Goal: Information Seeking & Learning: Check status

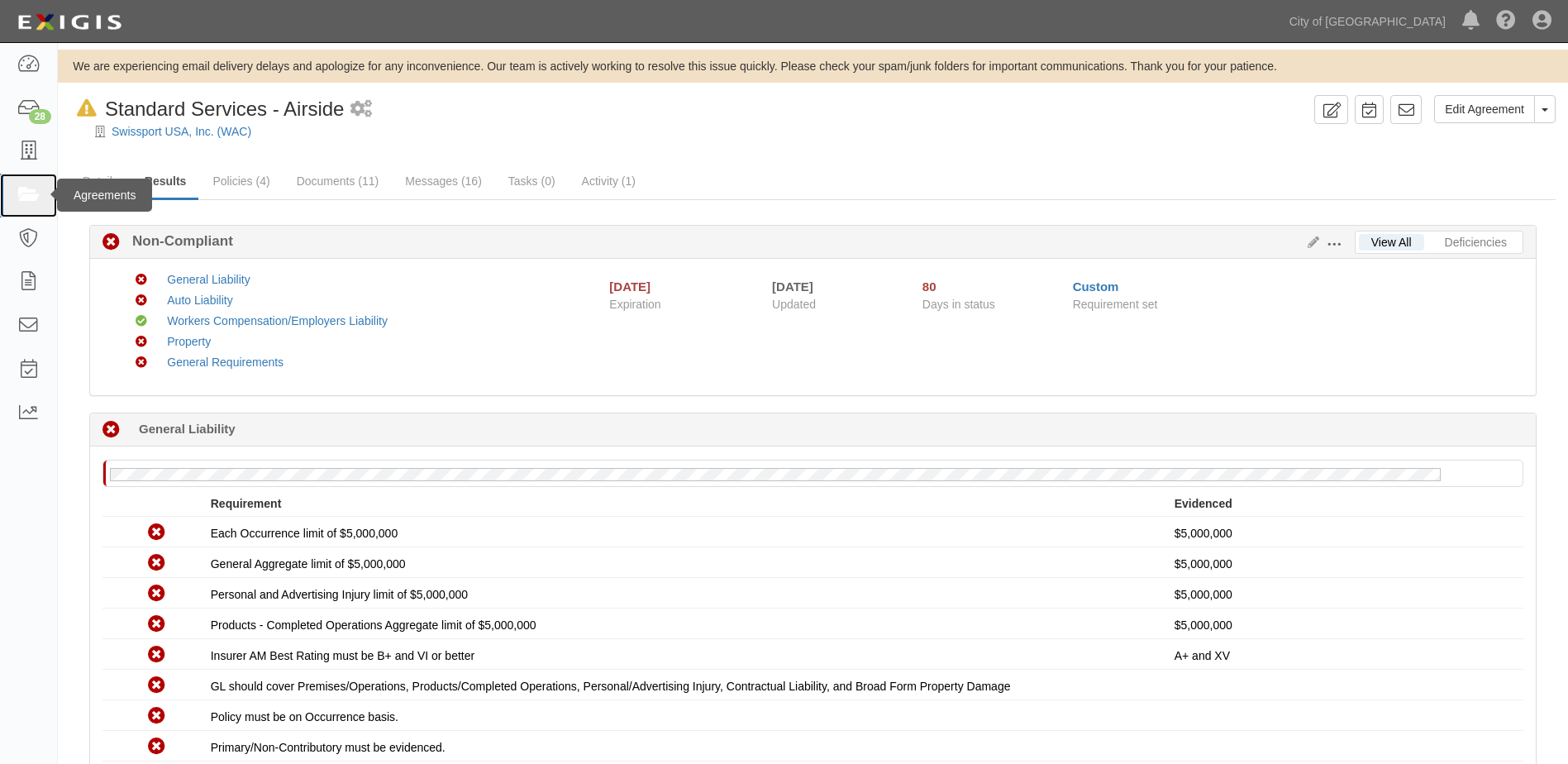
click at [16, 196] on link at bounding box center [28, 196] width 57 height 44
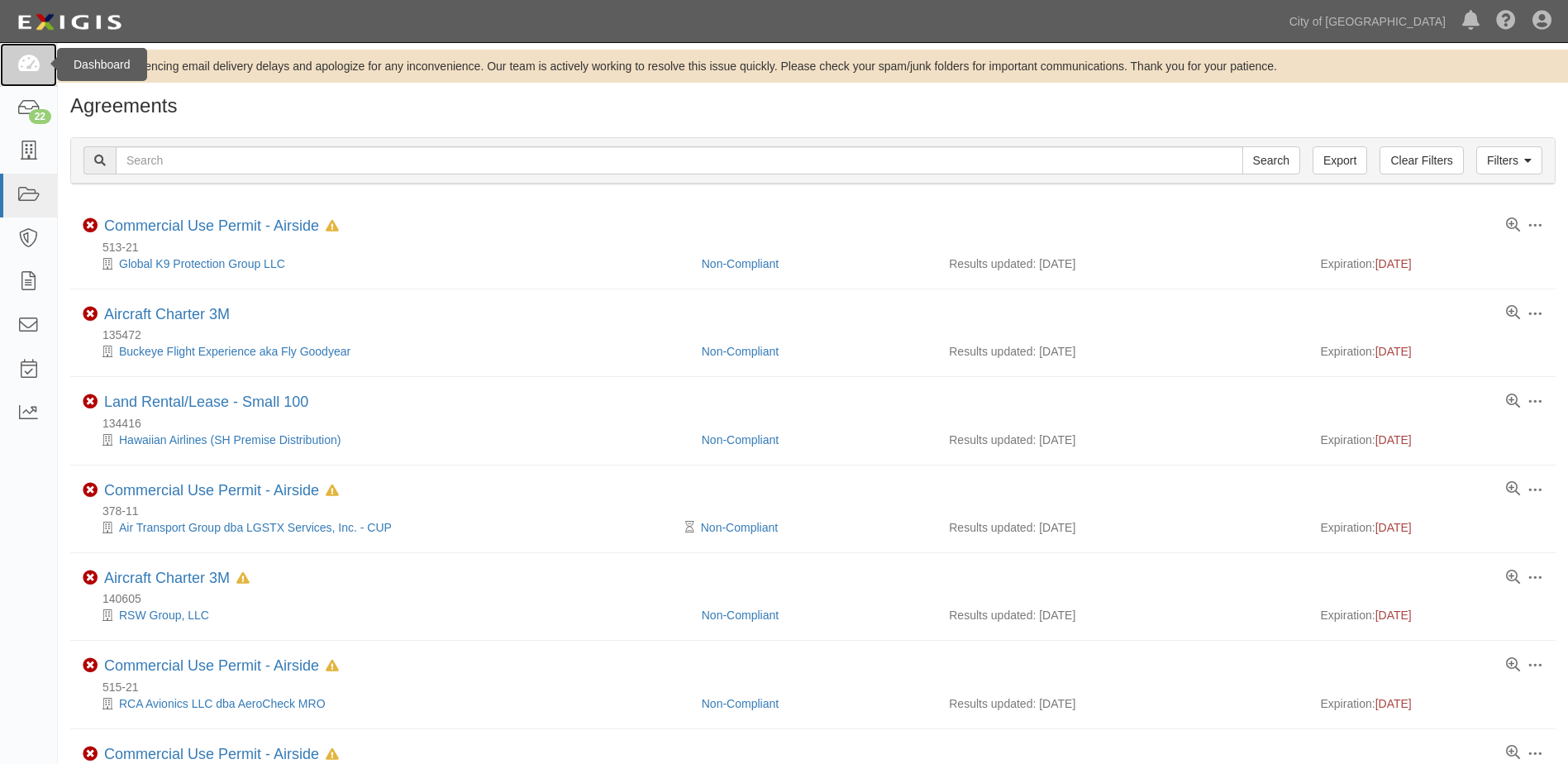
click at [21, 71] on icon at bounding box center [28, 65] width 23 height 19
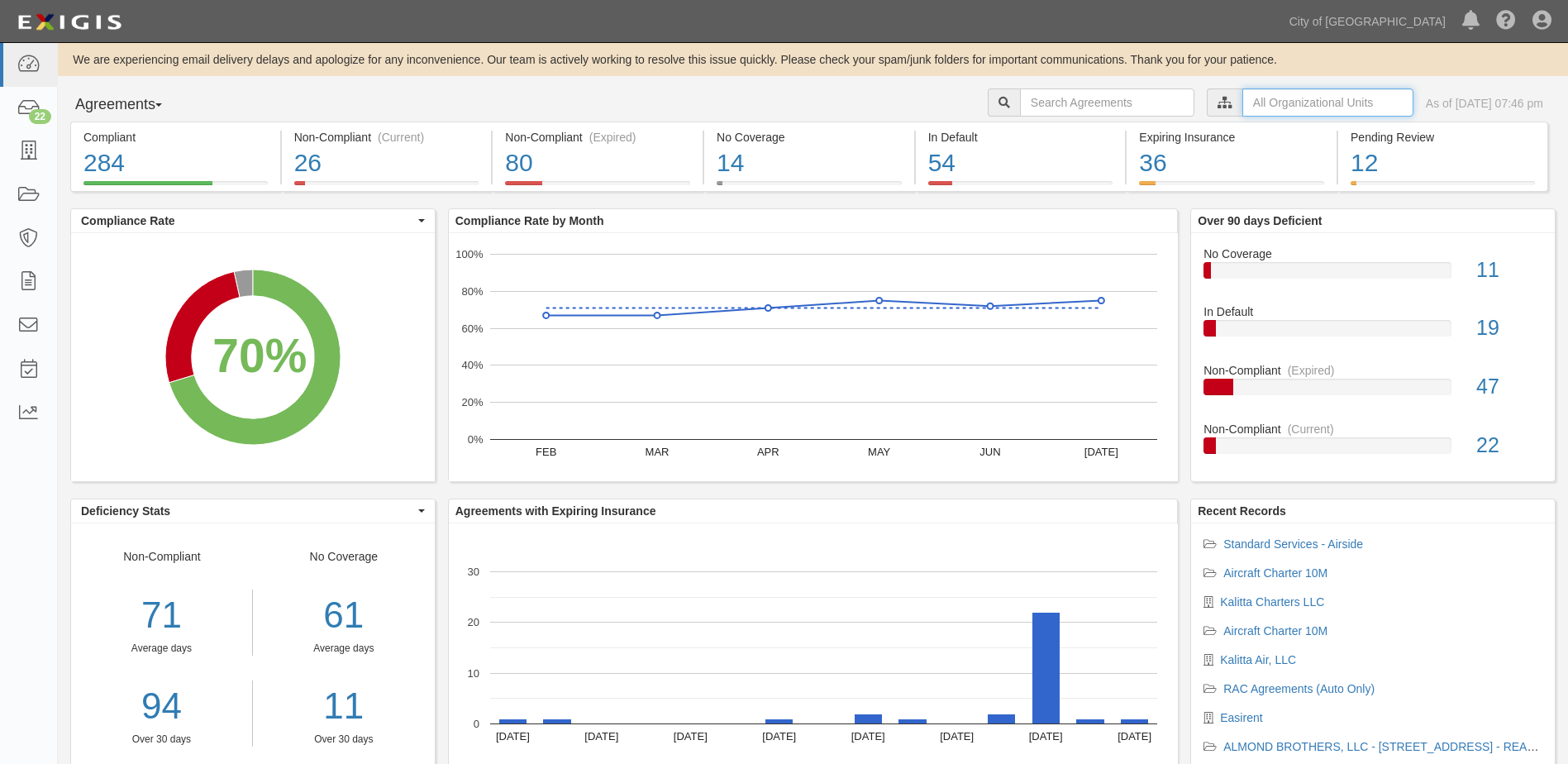
click at [1259, 104] on input "text" at bounding box center [1328, 102] width 171 height 28
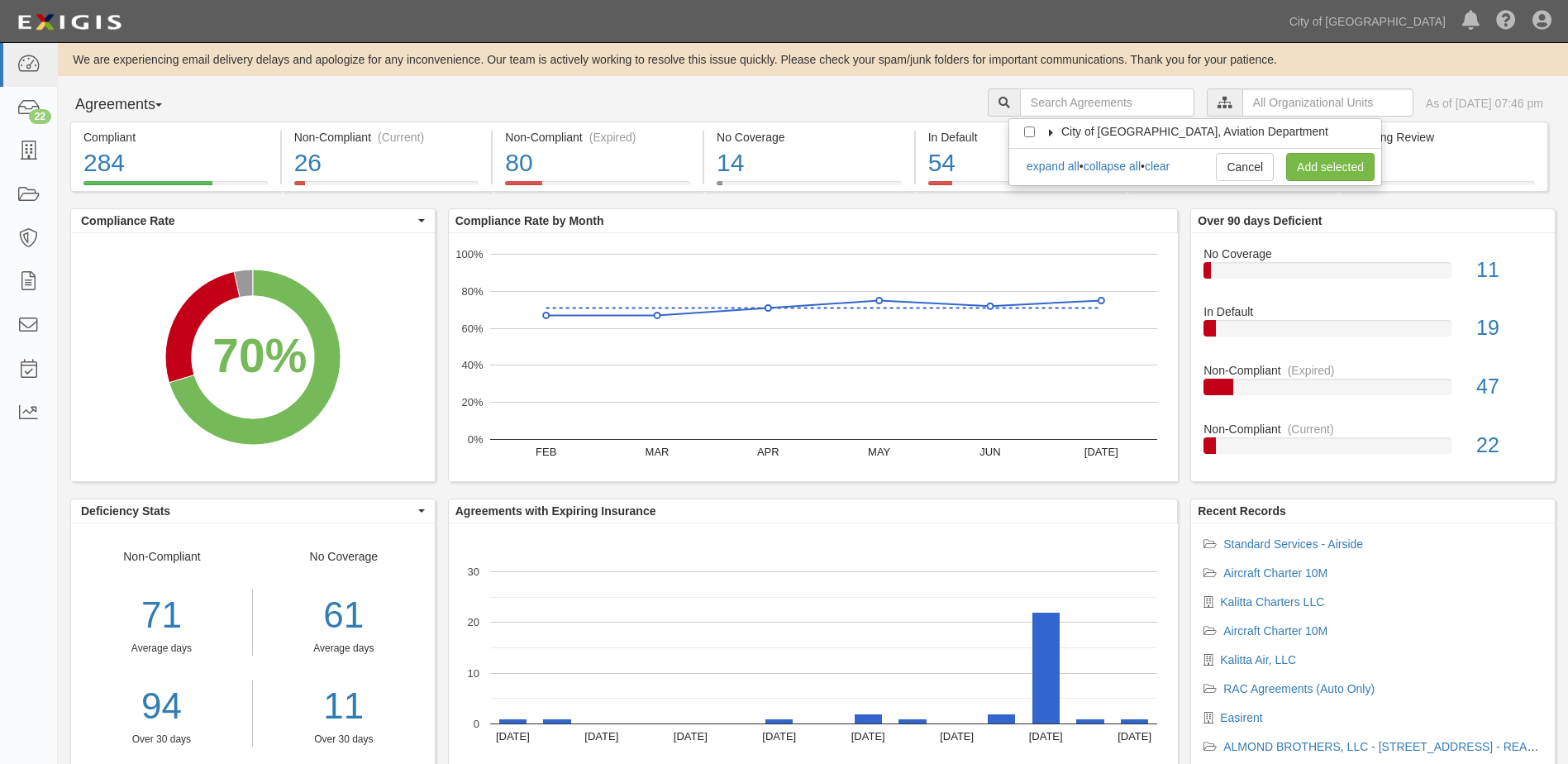
click at [1055, 135] on icon at bounding box center [1051, 132] width 11 height 7
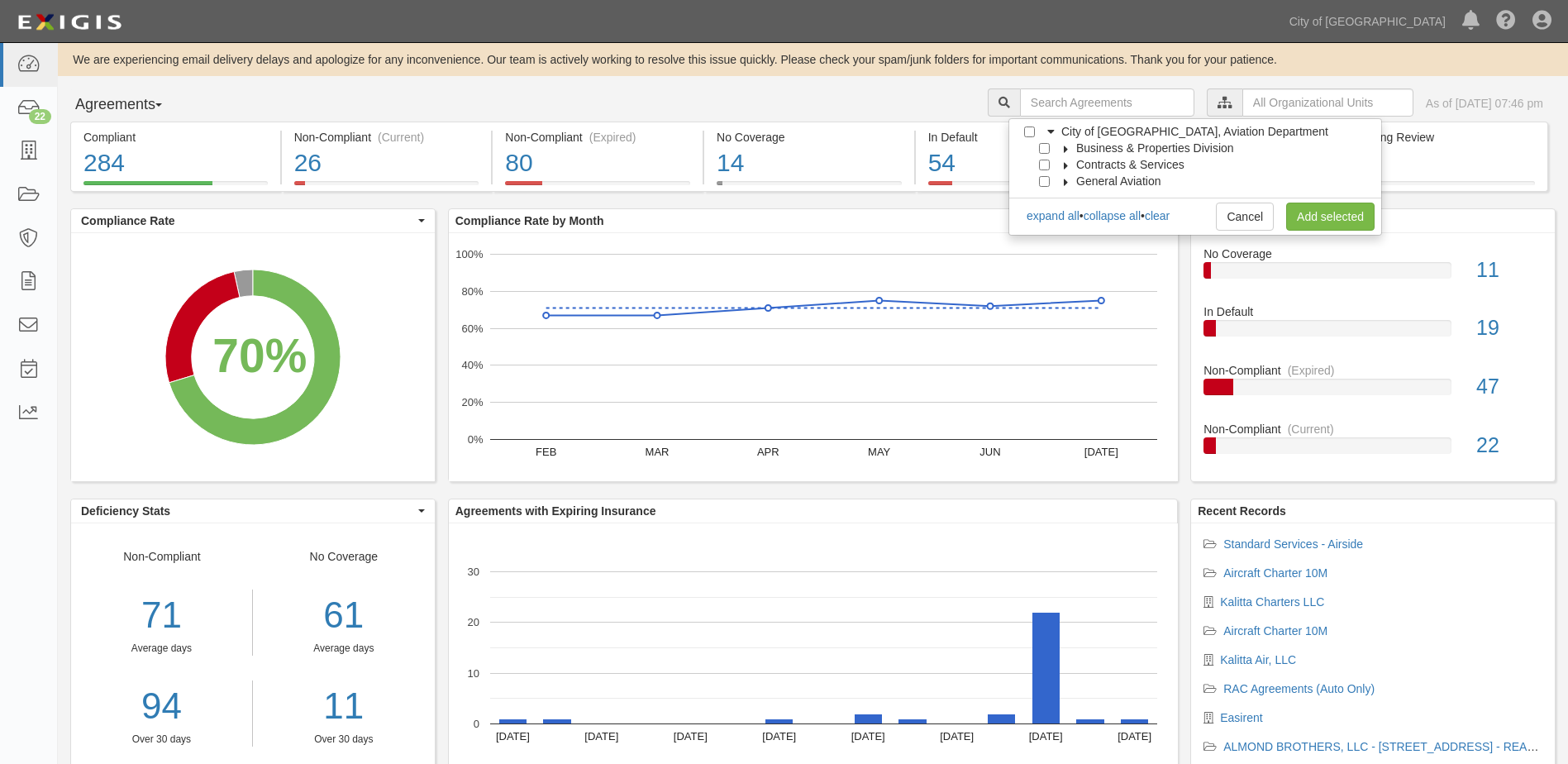
click at [1062, 151] on icon at bounding box center [1066, 149] width 11 height 7
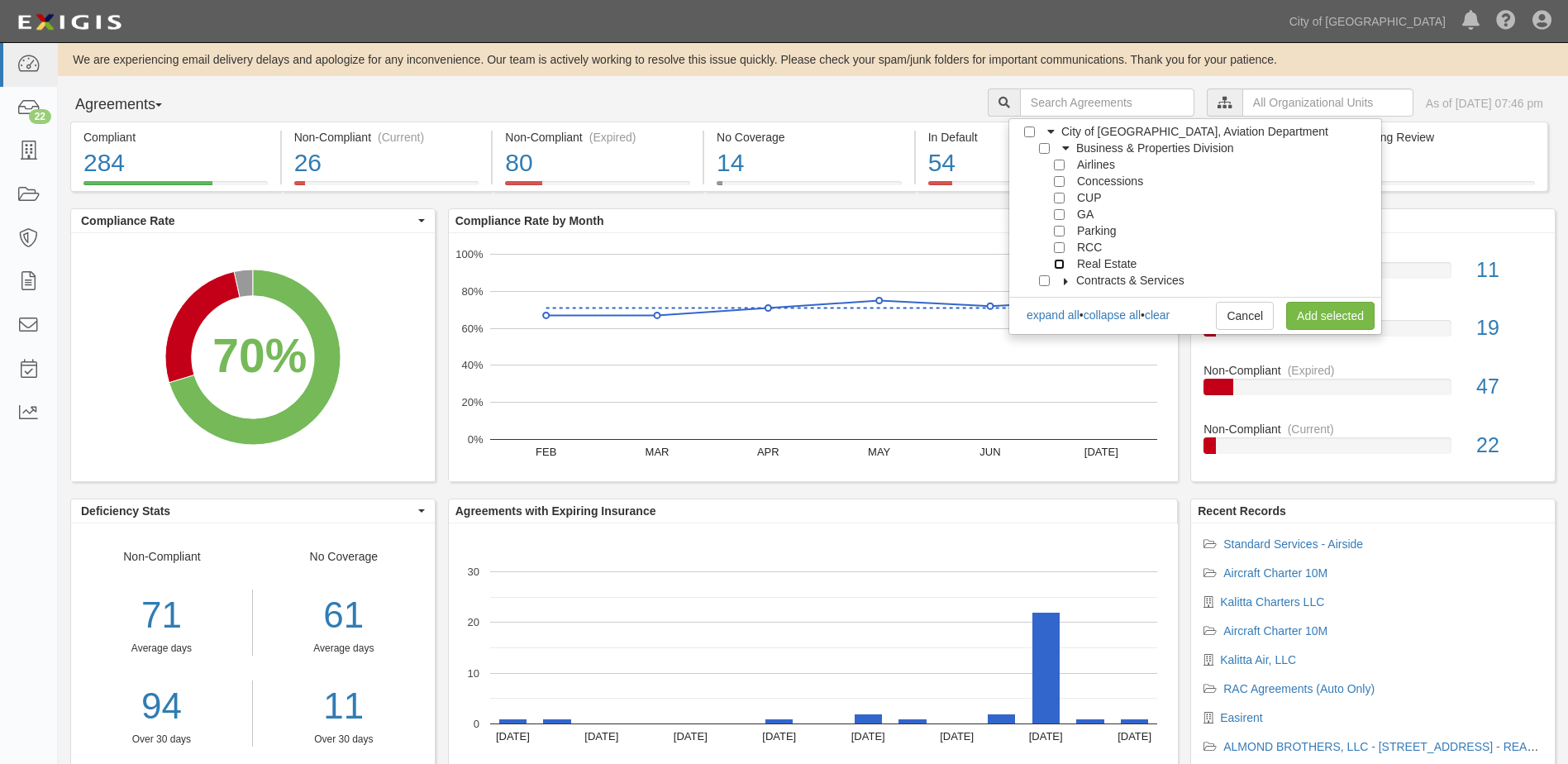
click at [1060, 266] on input "Real Estate" at bounding box center [1059, 264] width 11 height 11
checkbox input "true"
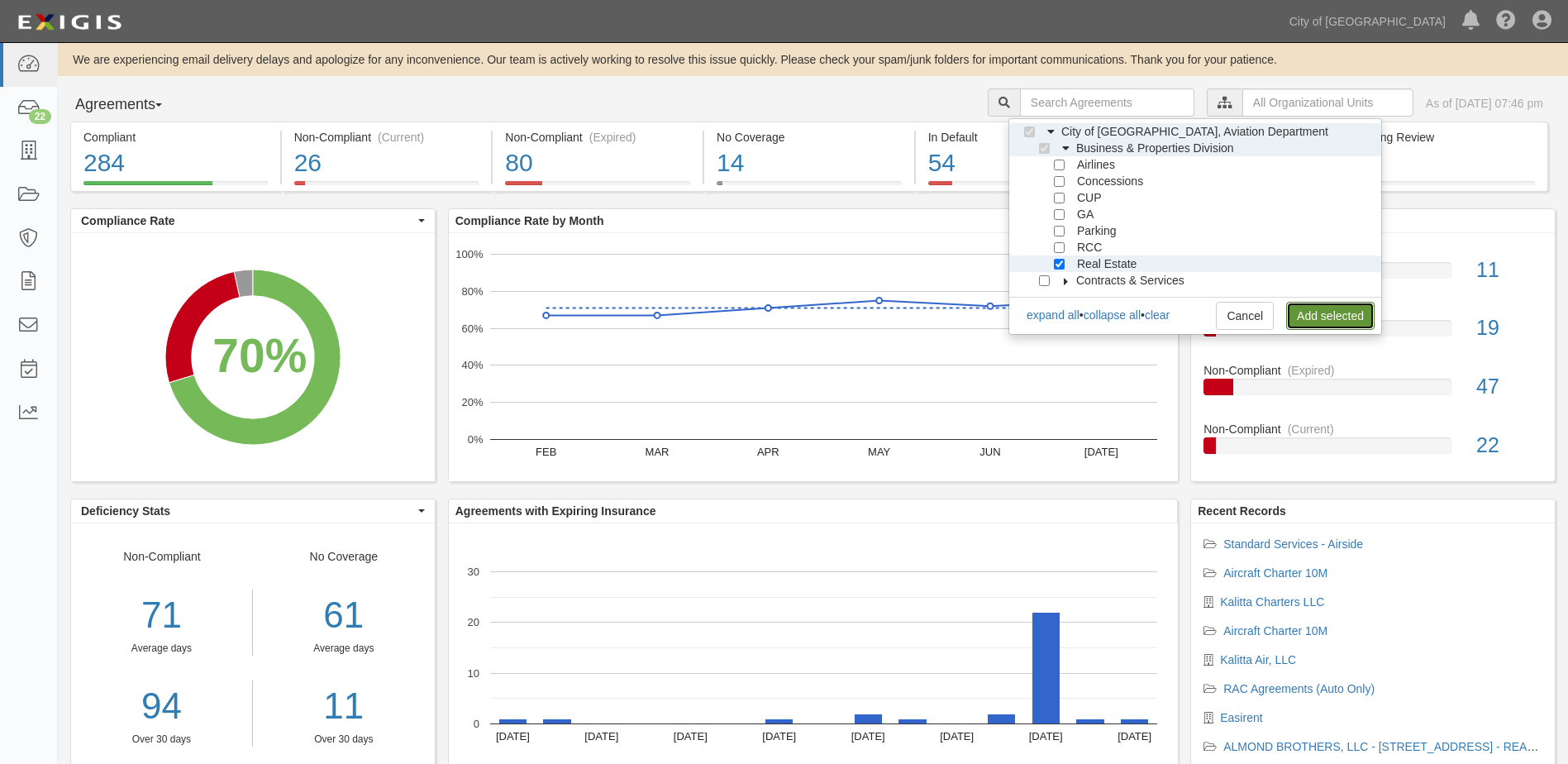
click at [1318, 310] on link "Add selected" at bounding box center [1330, 316] width 88 height 28
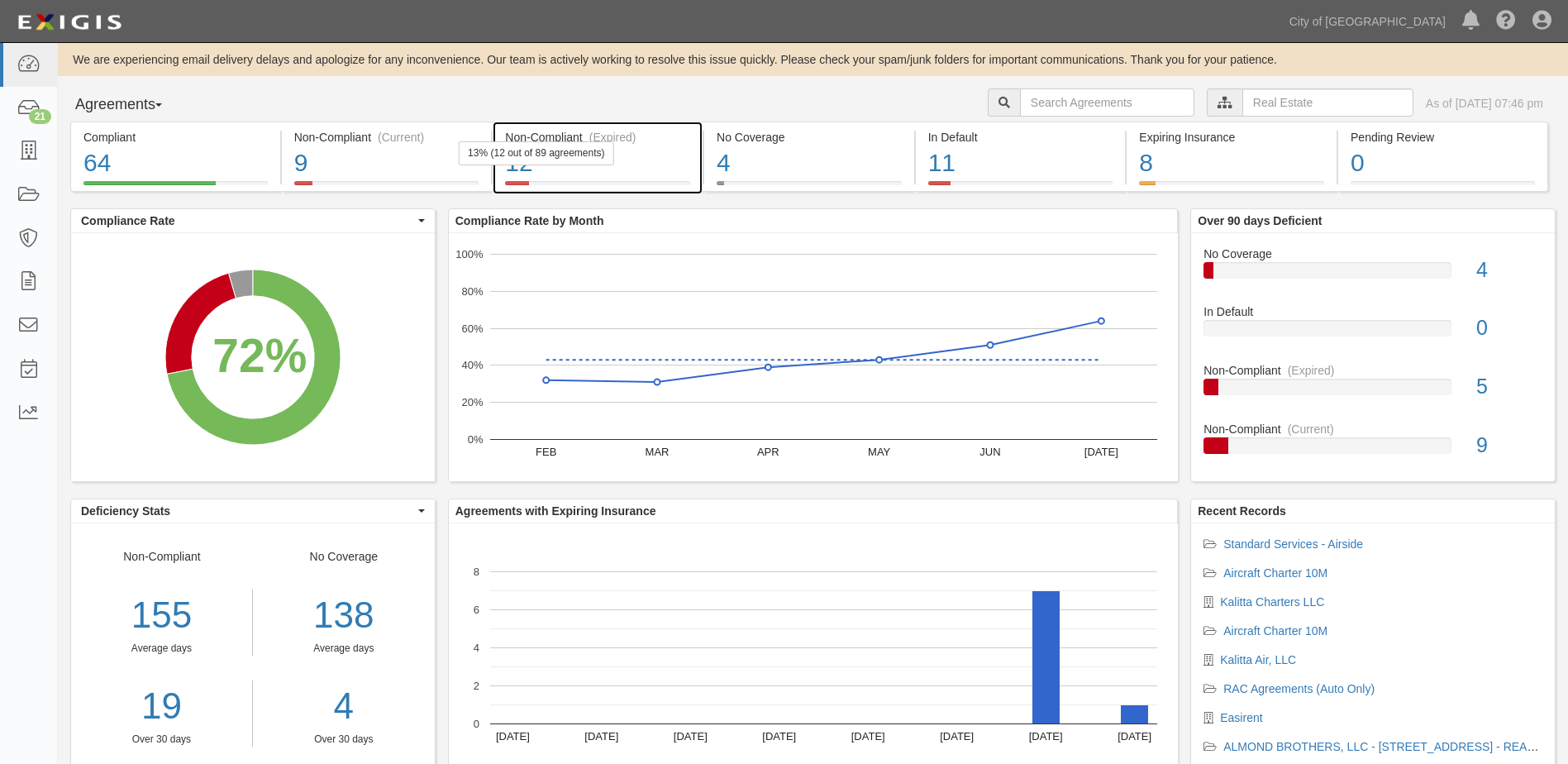
click at [549, 167] on div "12" at bounding box center [598, 163] width 185 height 35
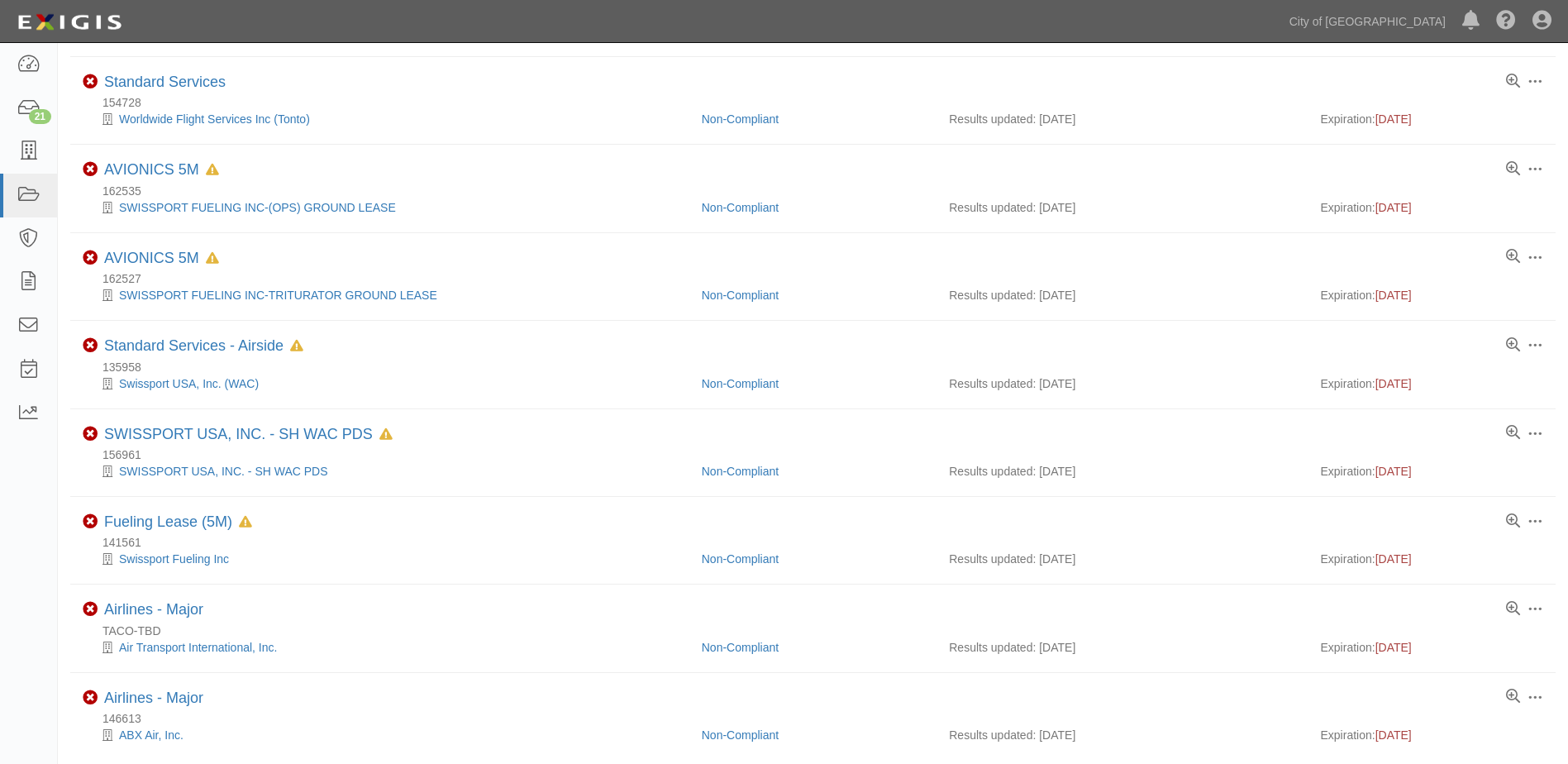
scroll to position [566, 0]
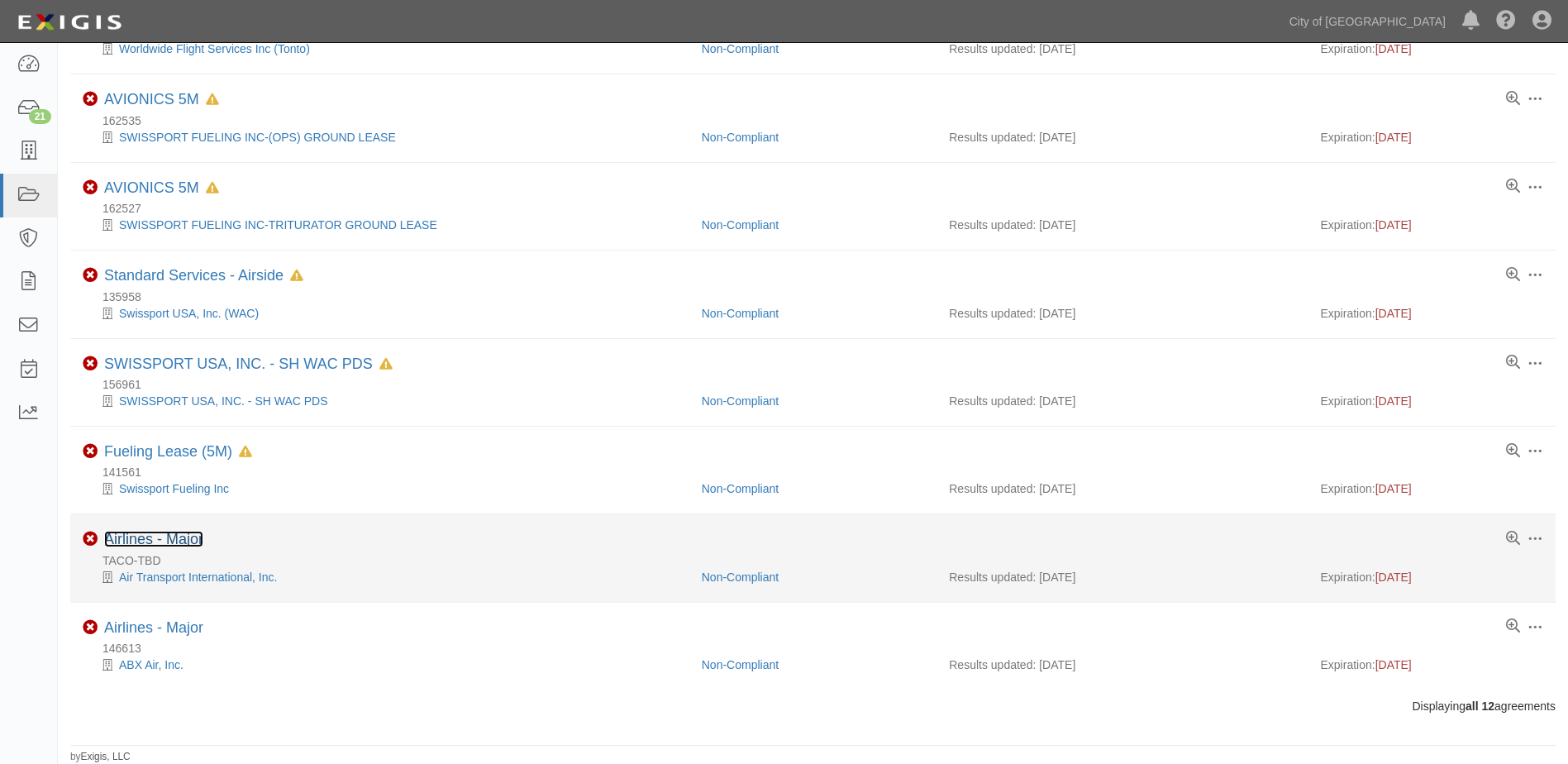
click at [181, 536] on link "Airlines - Major" at bounding box center [153, 539] width 99 height 17
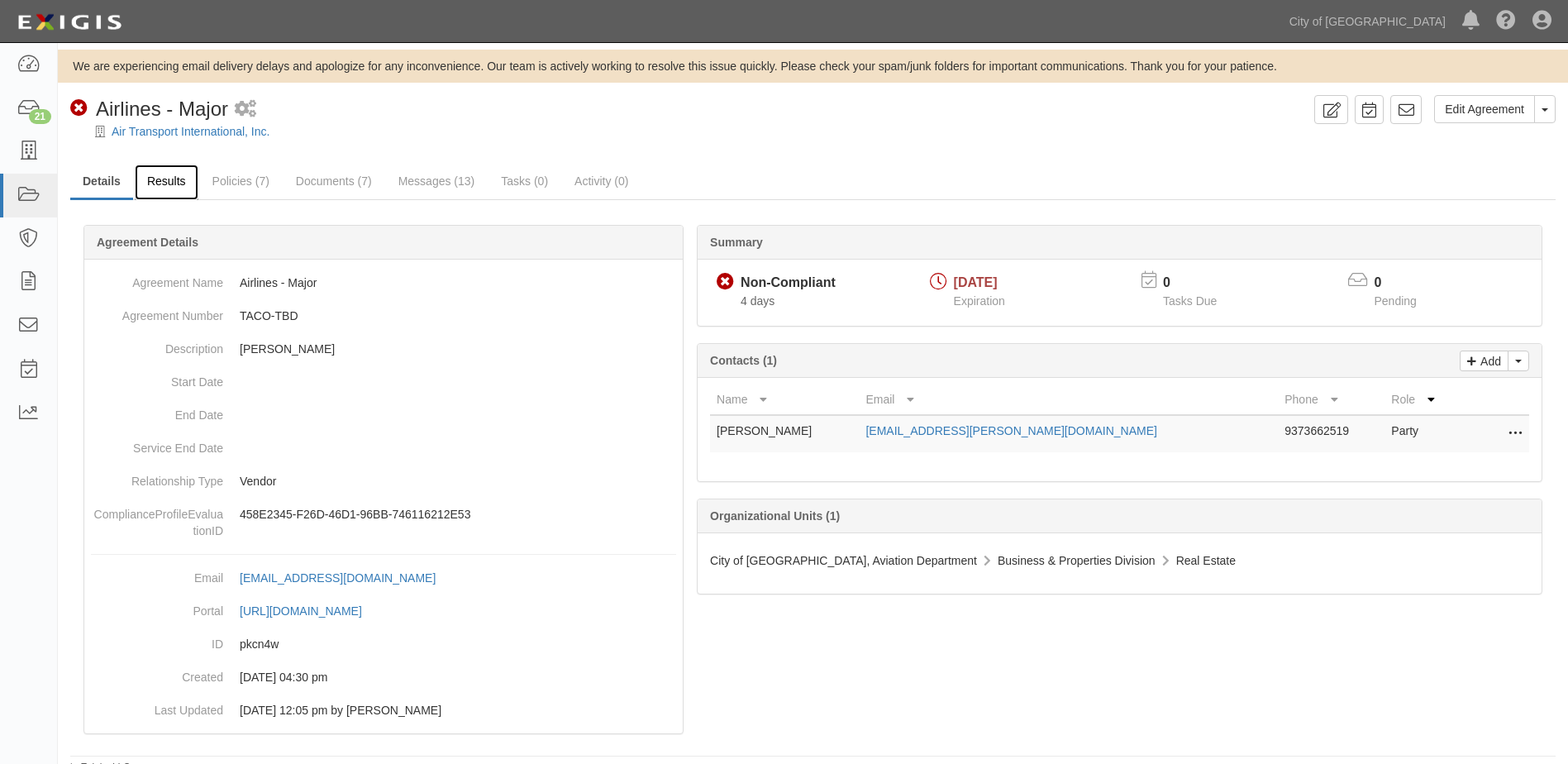
click at [159, 185] on link "Results" at bounding box center [167, 183] width 63 height 35
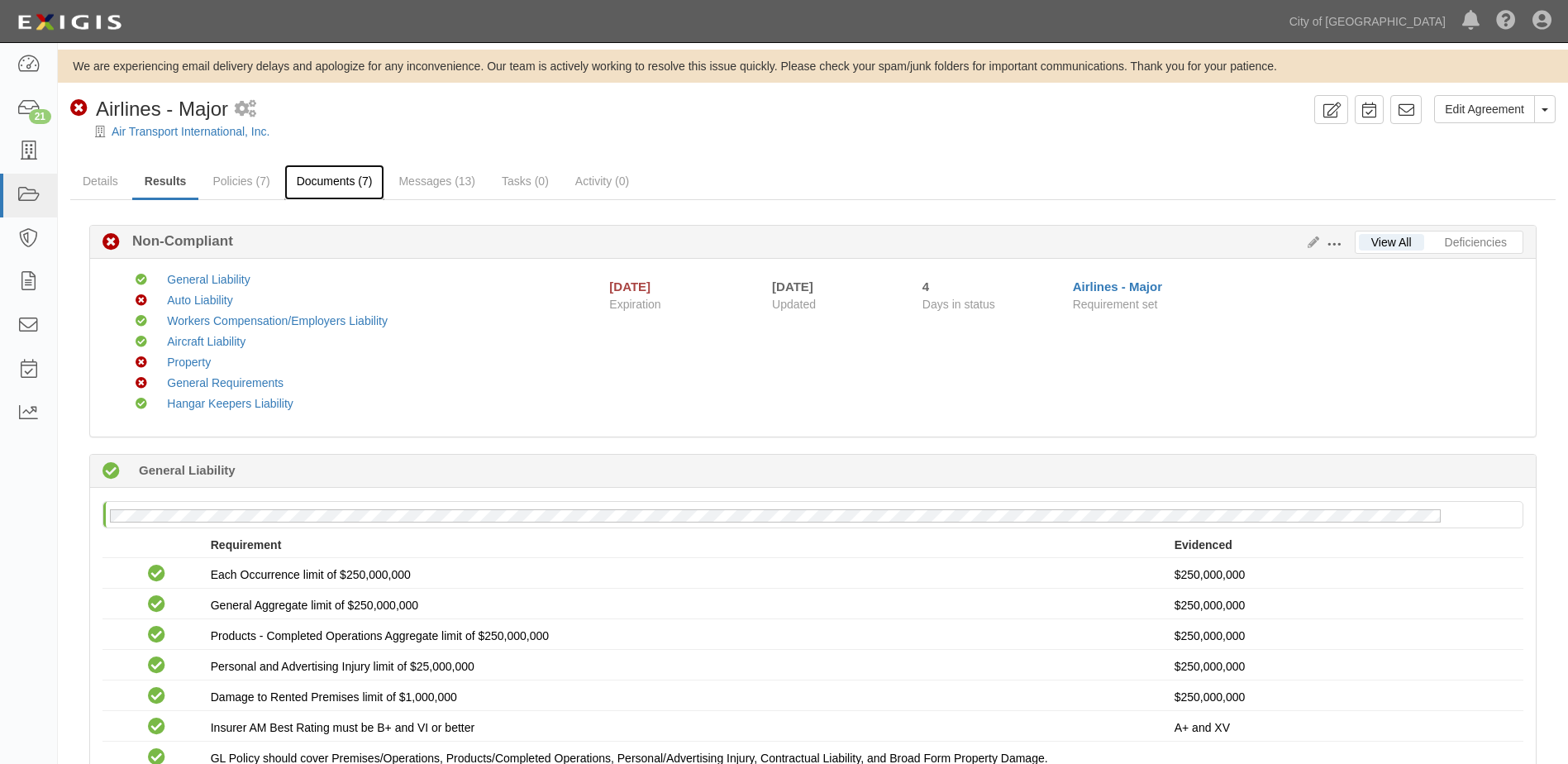
click at [321, 190] on link "Documents (7)" at bounding box center [334, 183] width 101 height 35
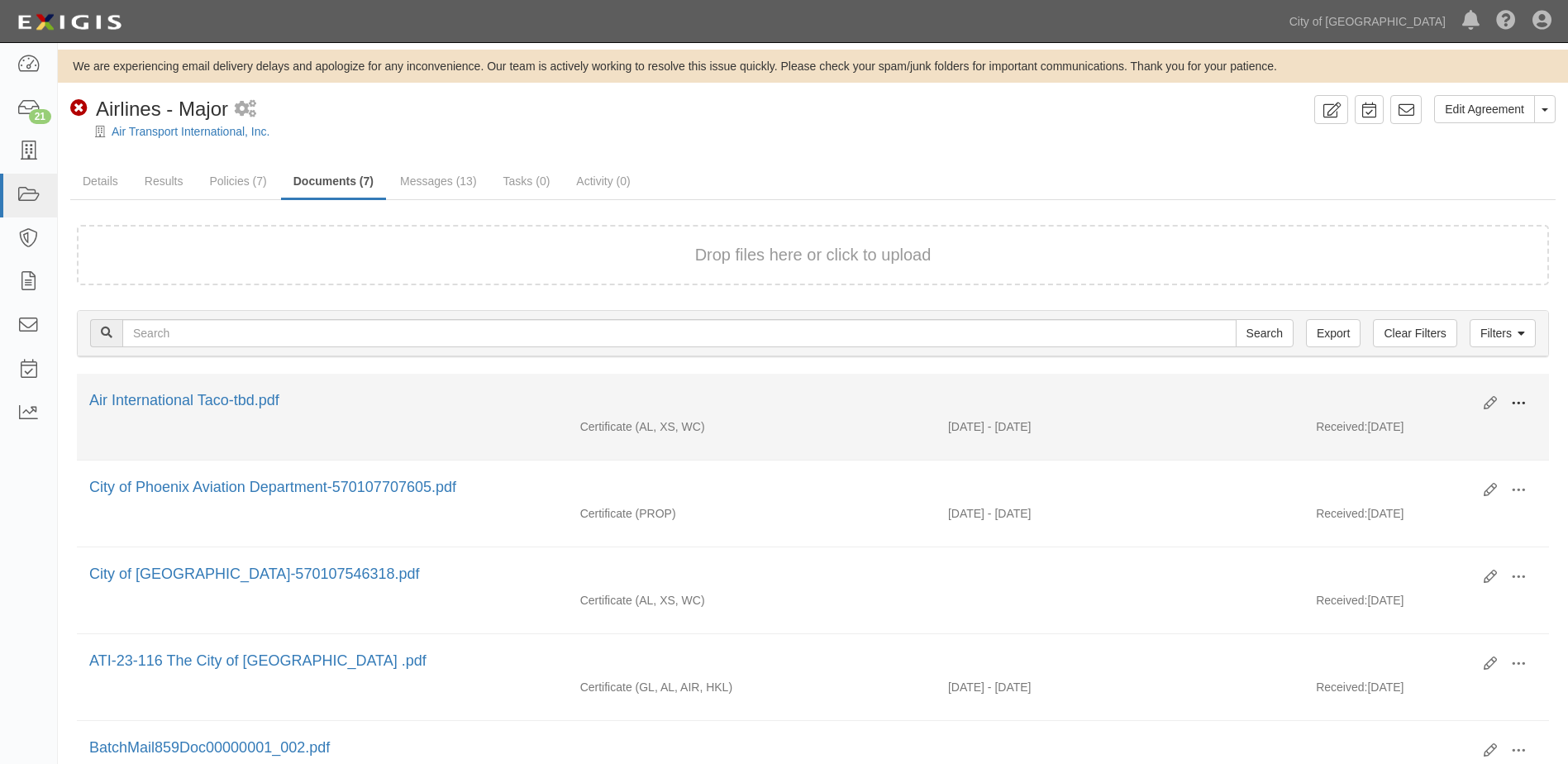
click at [1517, 402] on span at bounding box center [1518, 403] width 15 height 15
click at [1416, 419] on link "View" at bounding box center [1438, 428] width 131 height 30
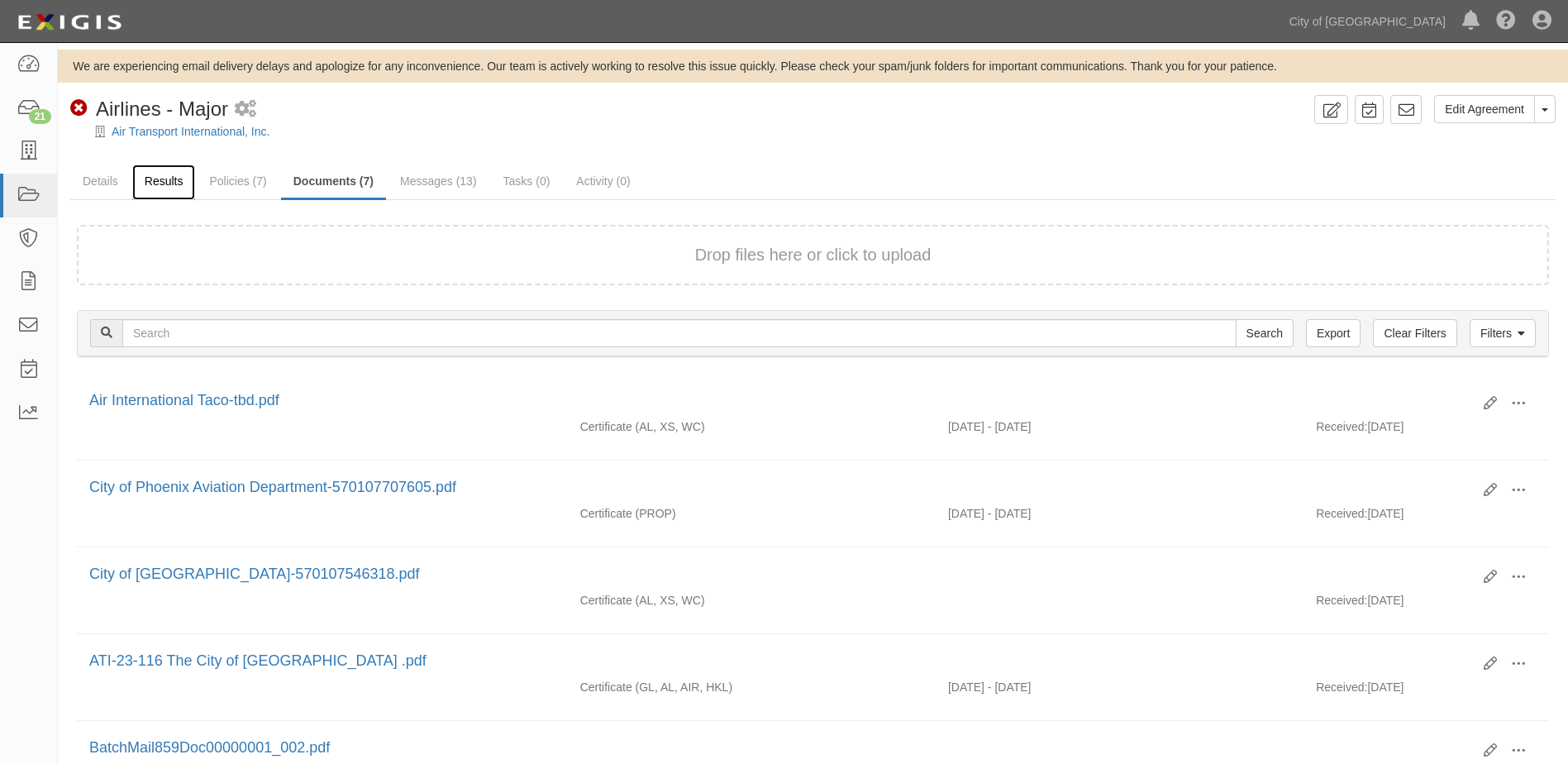
drag, startPoint x: 146, startPoint y: 181, endPoint x: 141, endPoint y: 192, distance: 12.1
click at [148, 181] on link "Results" at bounding box center [164, 183] width 63 height 35
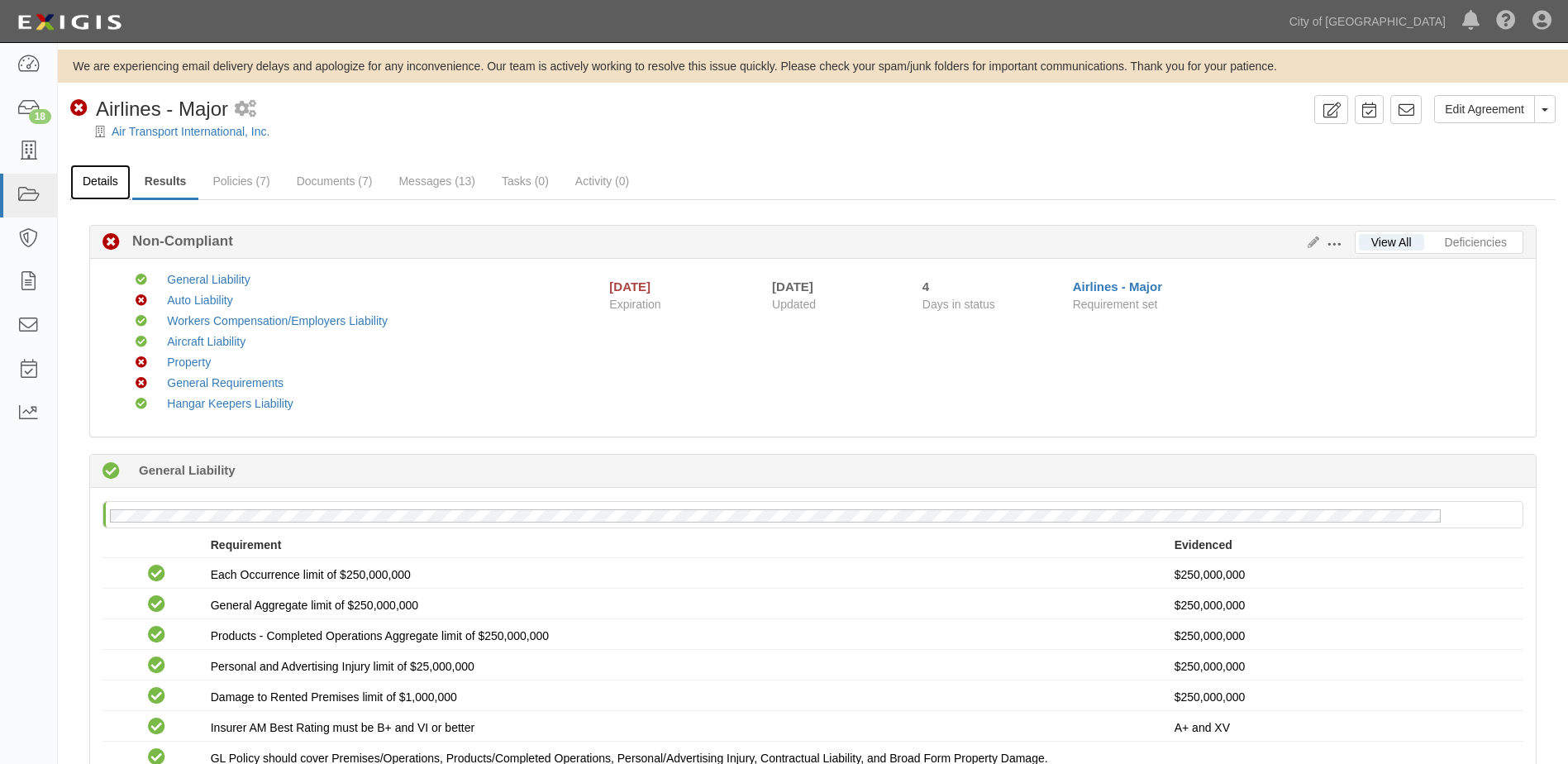
click at [84, 190] on link "Details" at bounding box center [101, 183] width 60 height 35
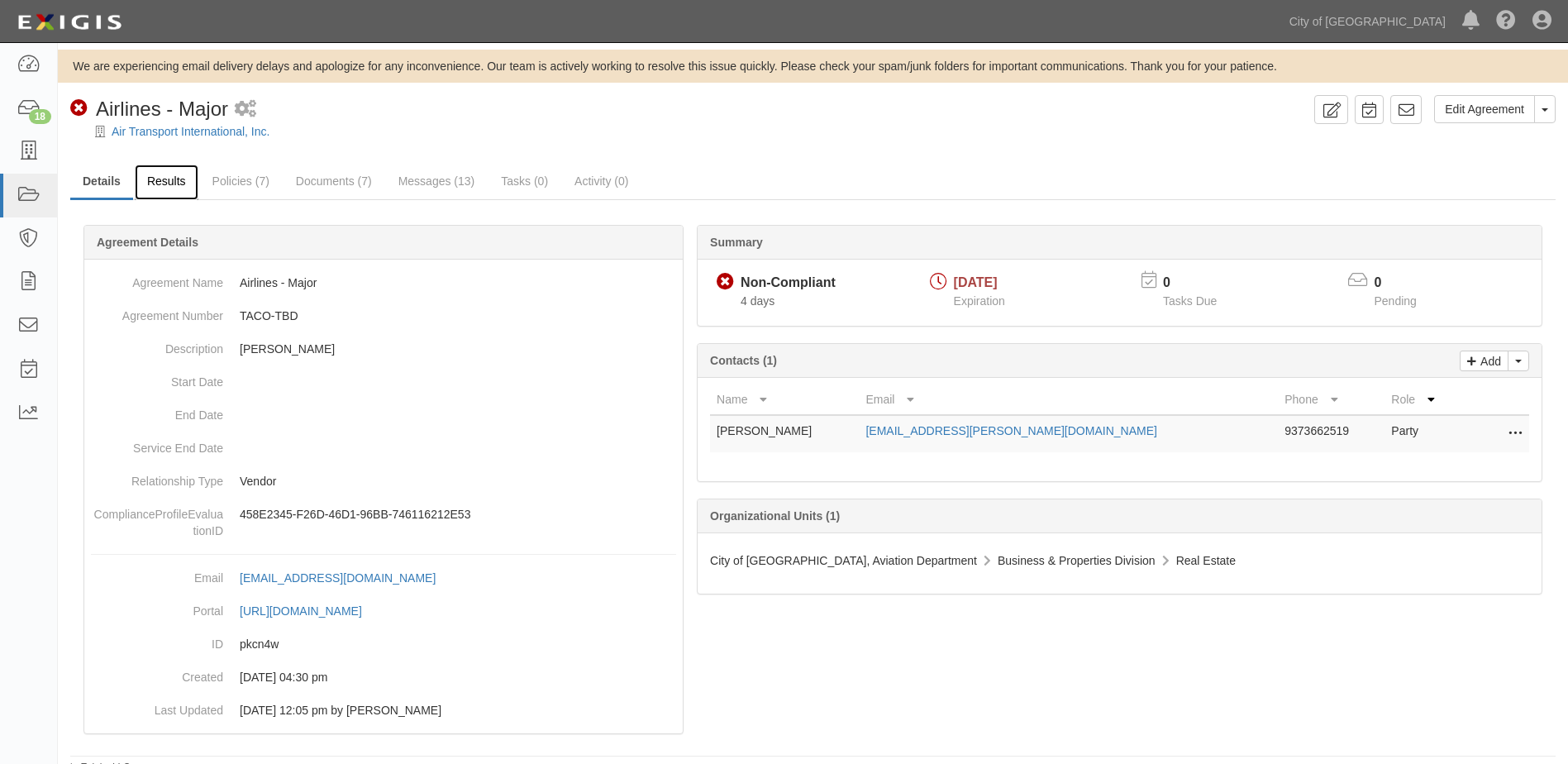
click at [178, 189] on link "Results" at bounding box center [167, 183] width 63 height 35
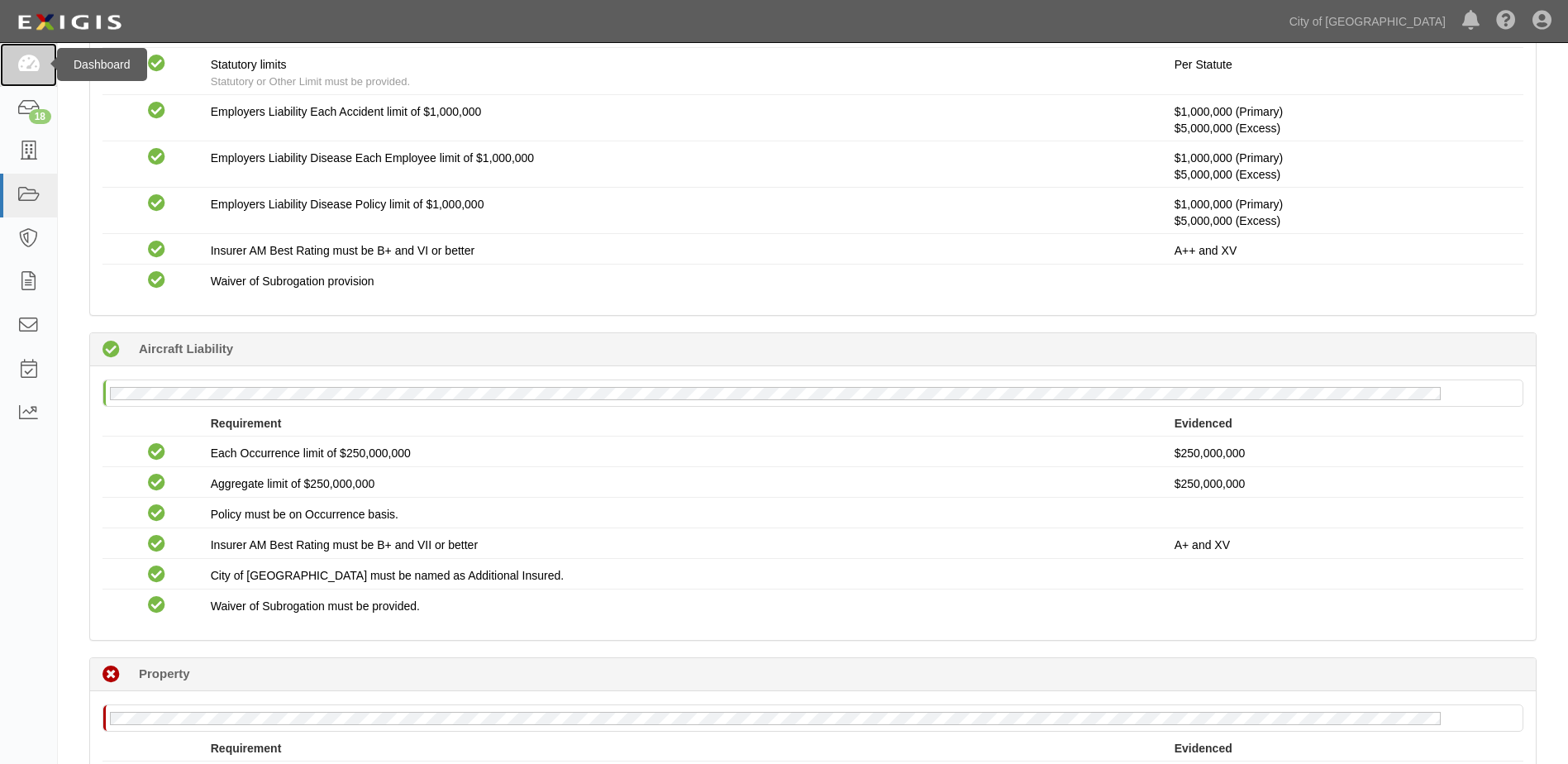
scroll to position [1240, 0]
click at [26, 72] on icon at bounding box center [28, 65] width 23 height 19
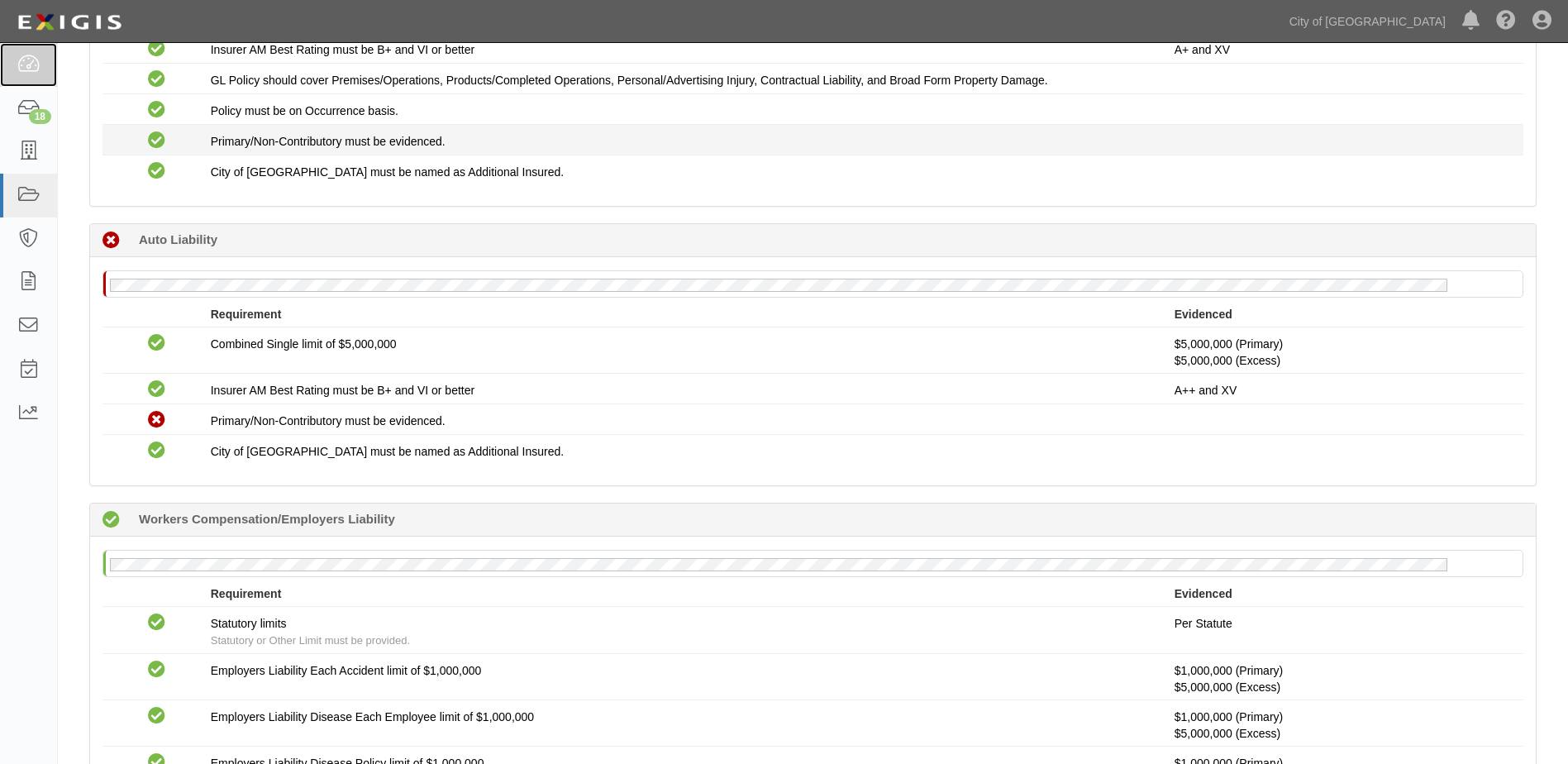
scroll to position [662, 0]
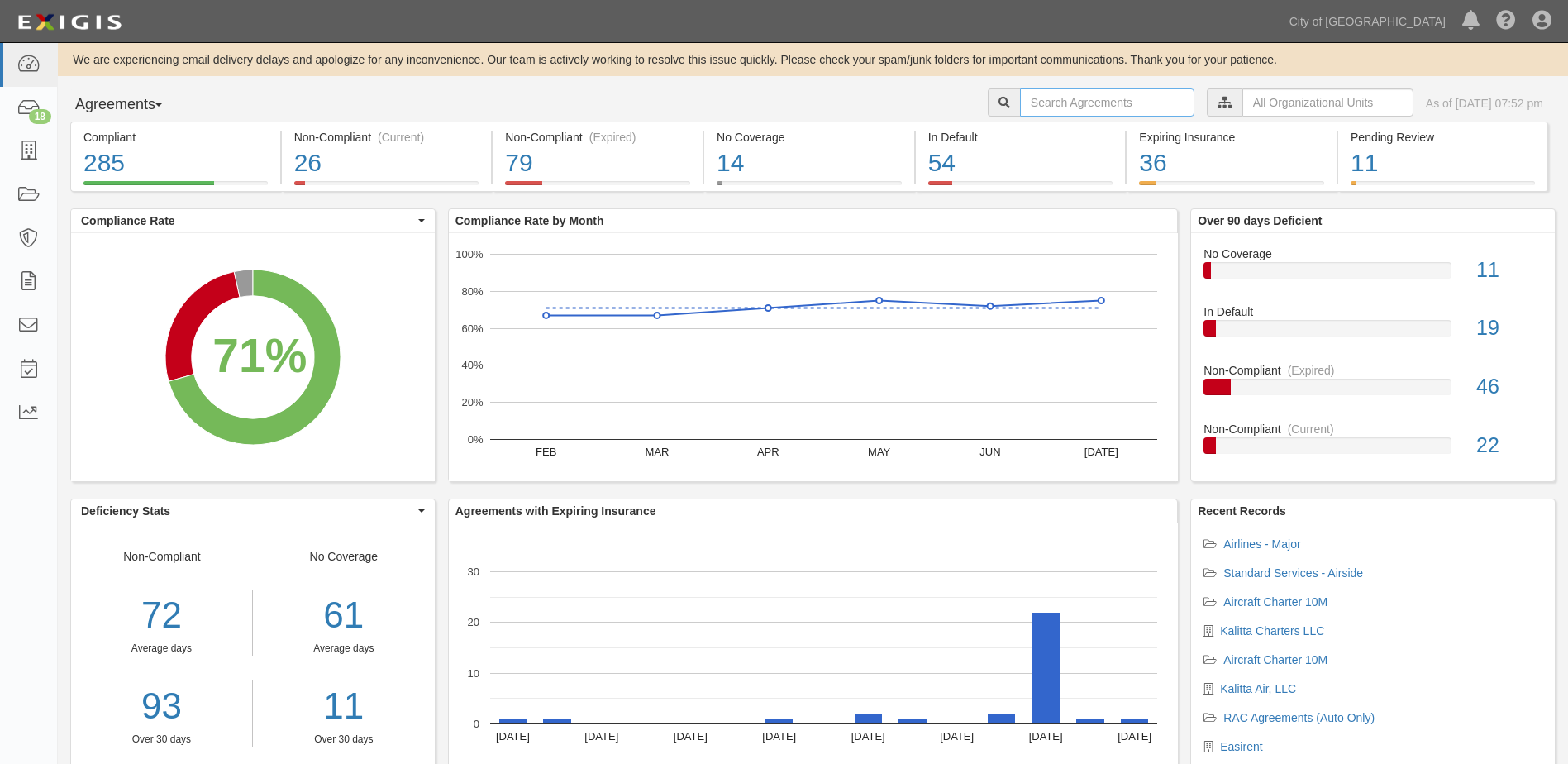
click at [1104, 108] on input "text" at bounding box center [1108, 102] width 175 height 28
click at [1243, 108] on input "text" at bounding box center [1328, 102] width 171 height 28
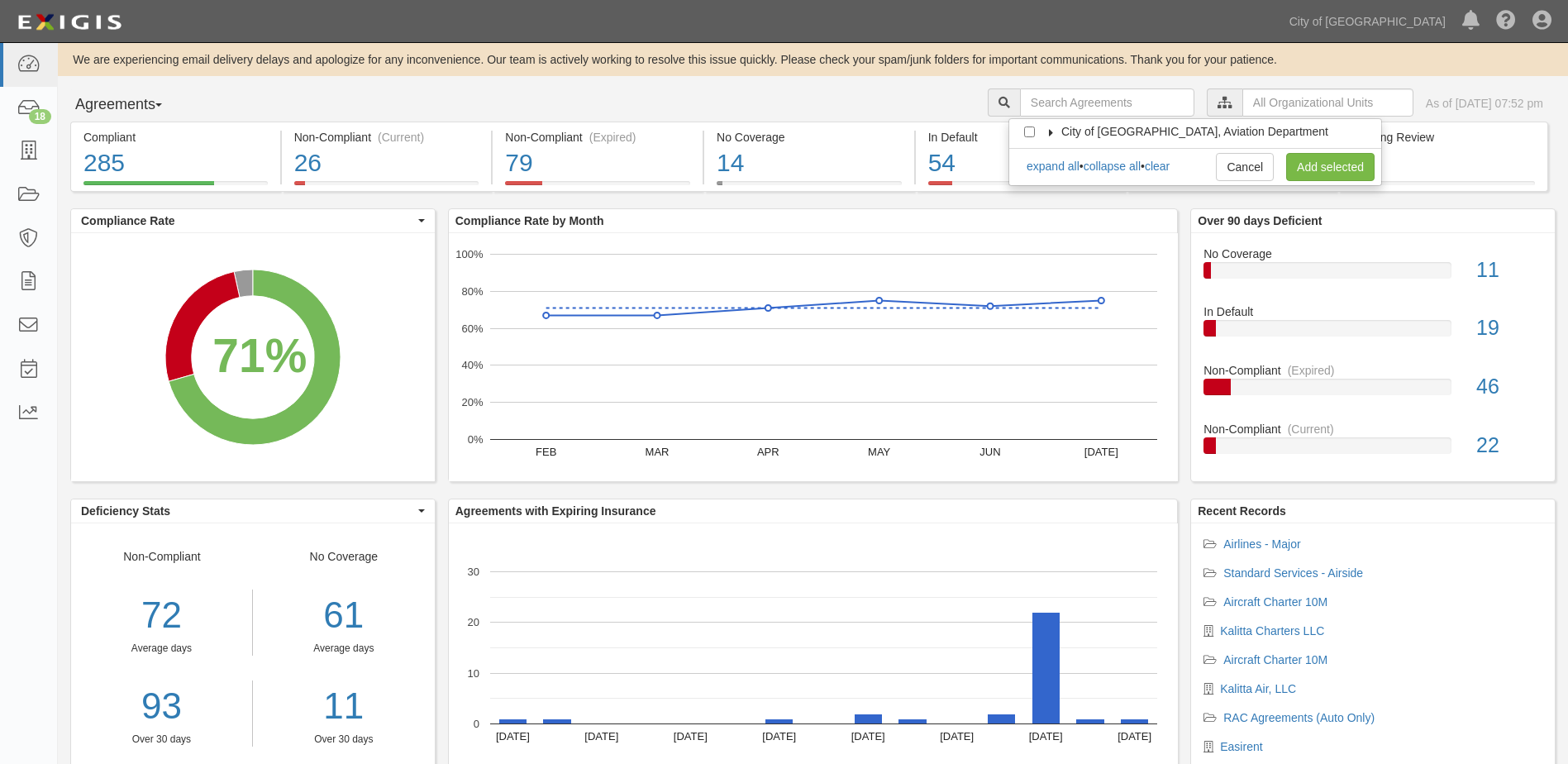
click at [1050, 133] on icon at bounding box center [1051, 132] width 11 height 7
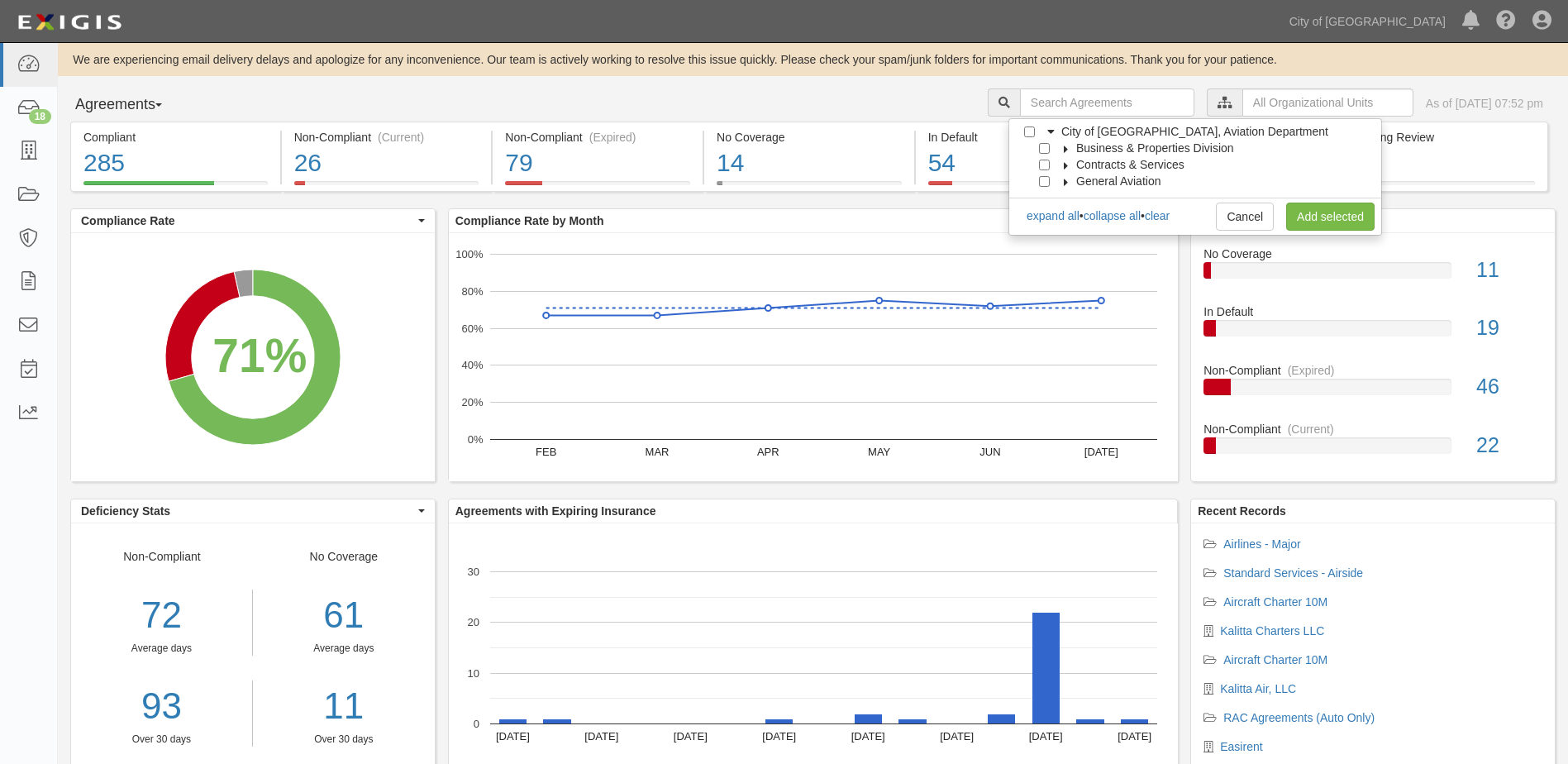
click at [1059, 153] on label "Business & Properties Division" at bounding box center [1145, 147] width 178 height 17
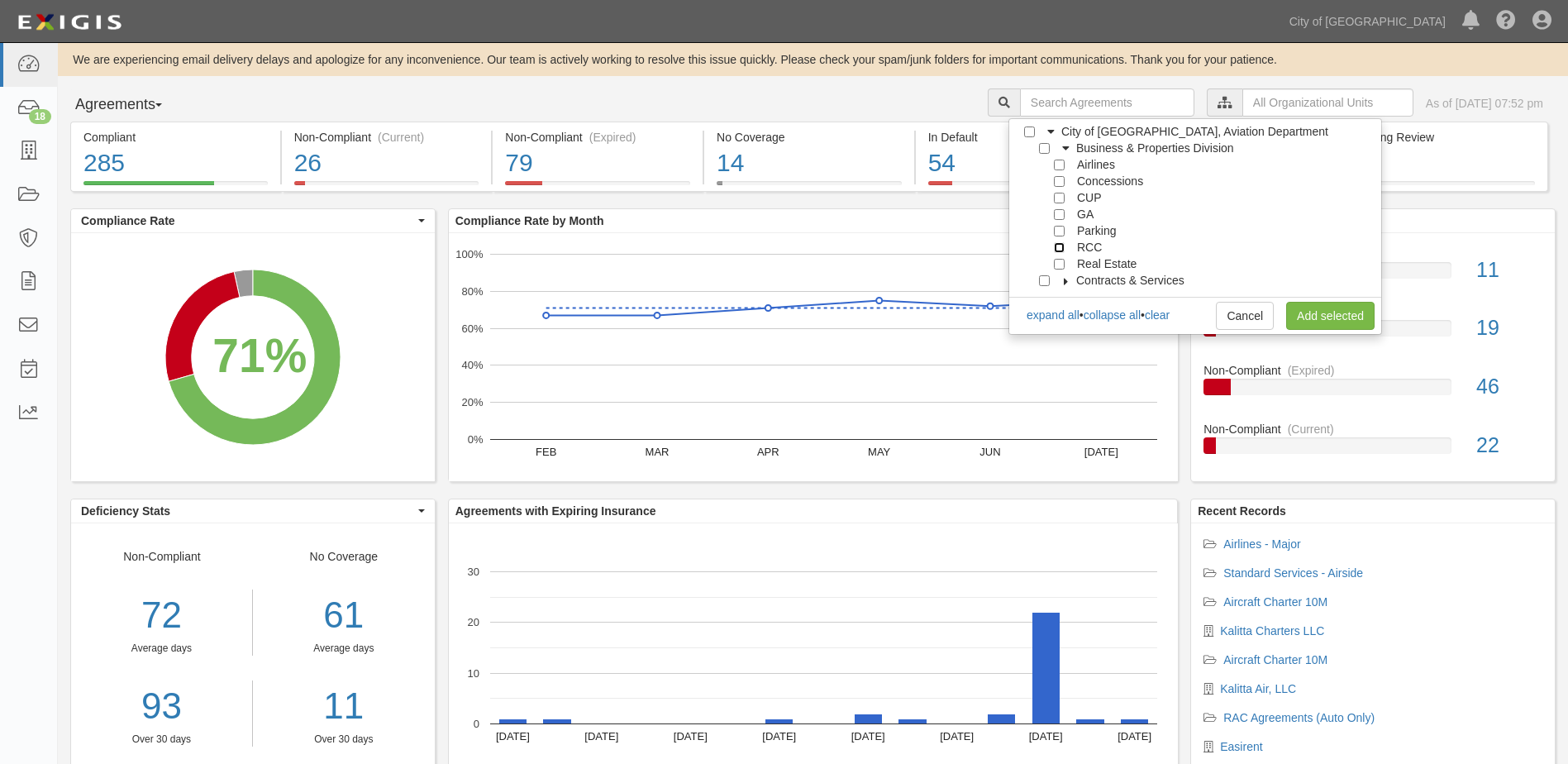
click at [1058, 249] on input "RCC" at bounding box center [1059, 248] width 11 height 11
checkbox input "true"
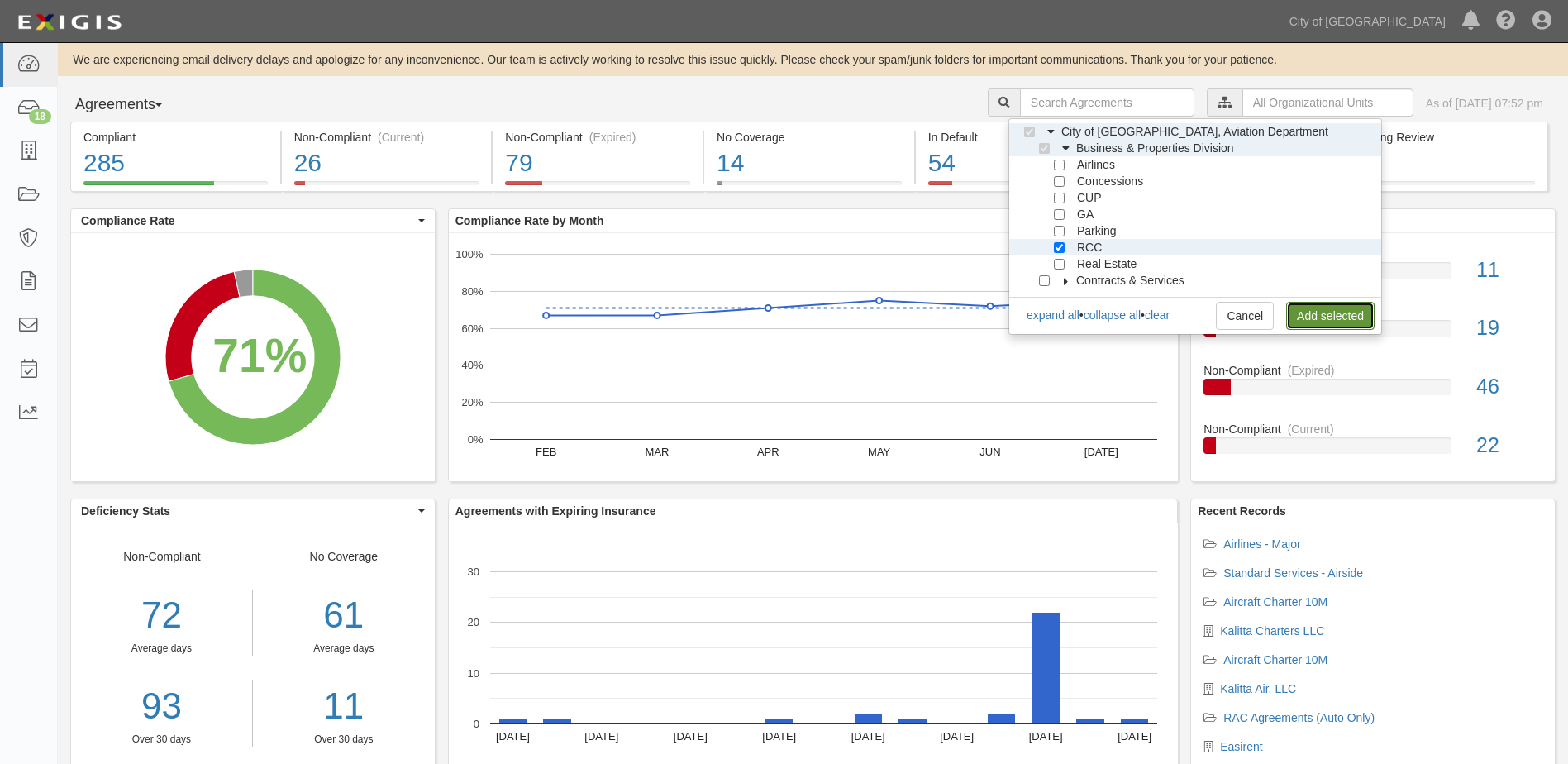
click at [1325, 310] on link "Add selected" at bounding box center [1330, 316] width 88 height 28
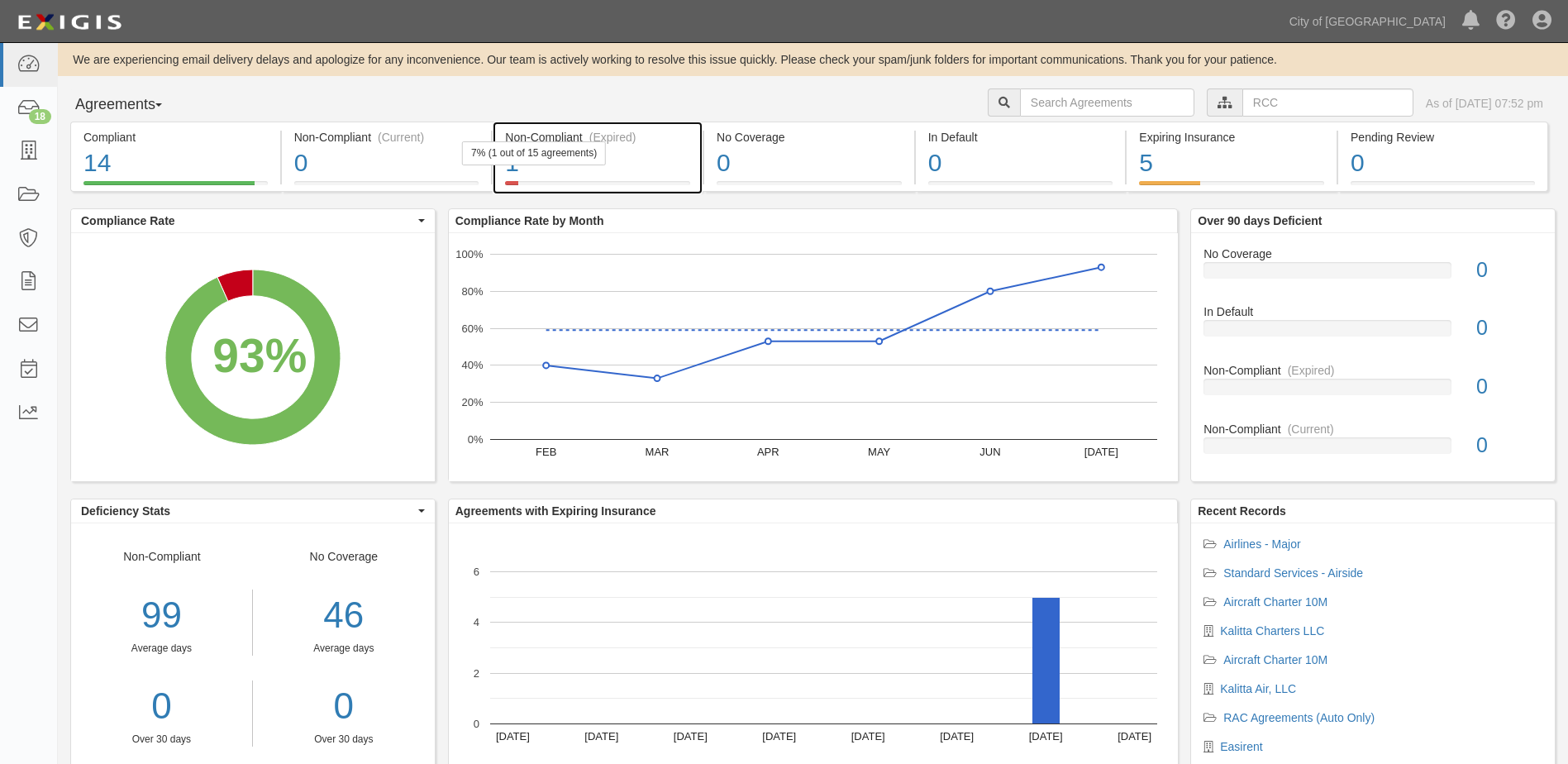
click at [541, 169] on div "1" at bounding box center [598, 163] width 185 height 35
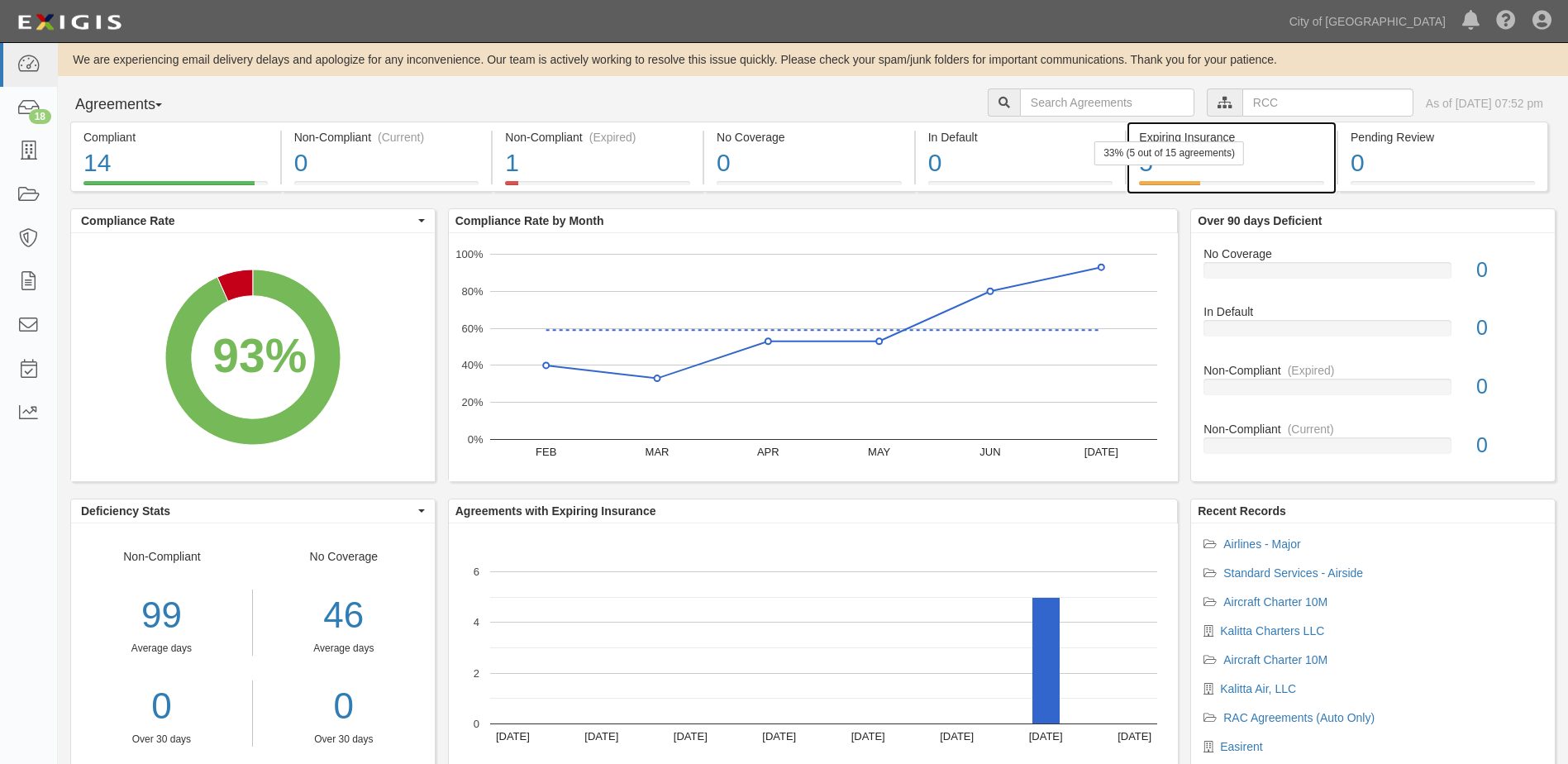
click at [1229, 165] on div "33% (5 out of 15 agreements)" at bounding box center [1169, 153] width 150 height 24
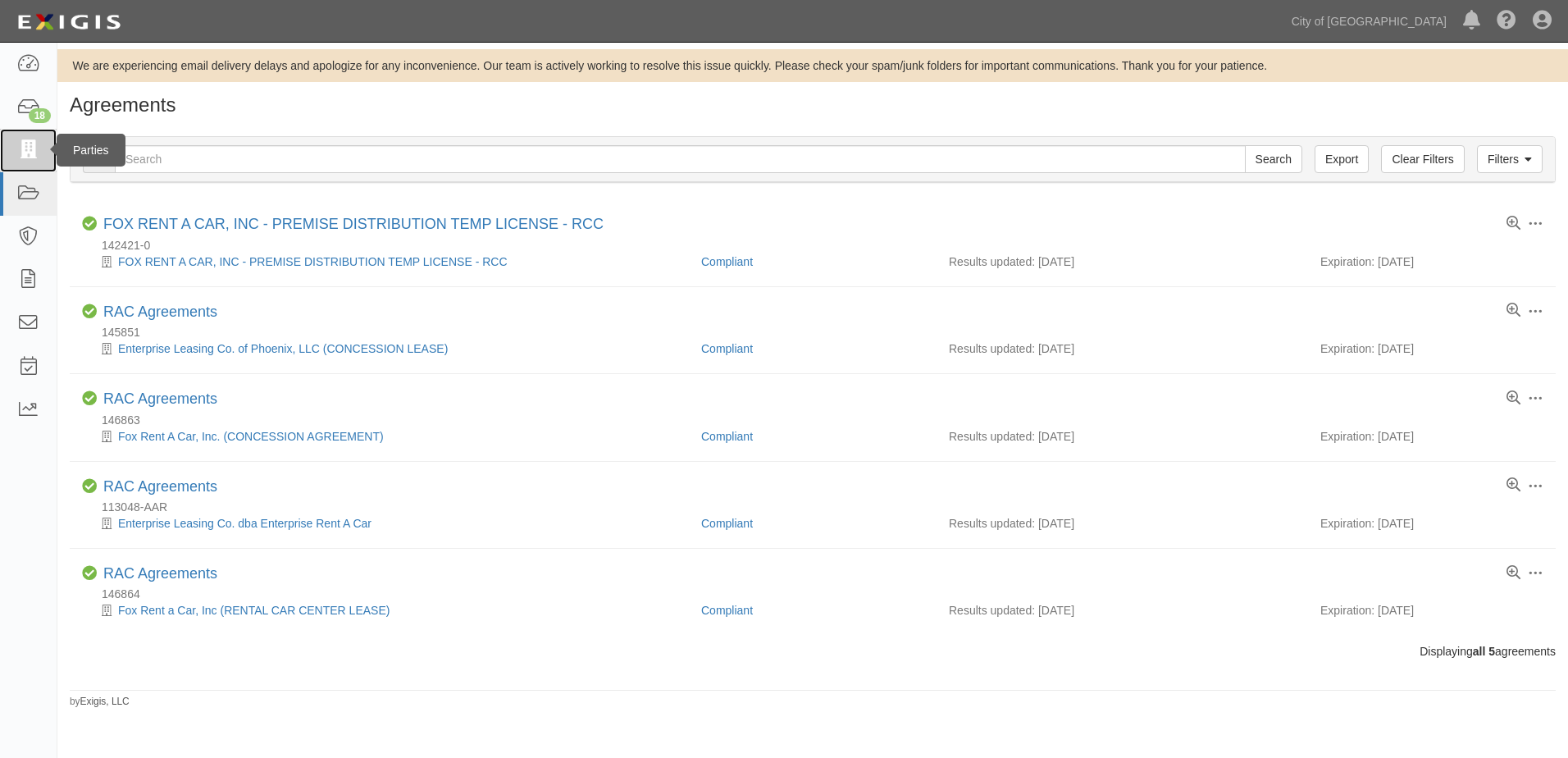
drag, startPoint x: 18, startPoint y: 154, endPoint x: 39, endPoint y: 158, distance: 21.4
click at [18, 154] on icon at bounding box center [28, 151] width 23 height 19
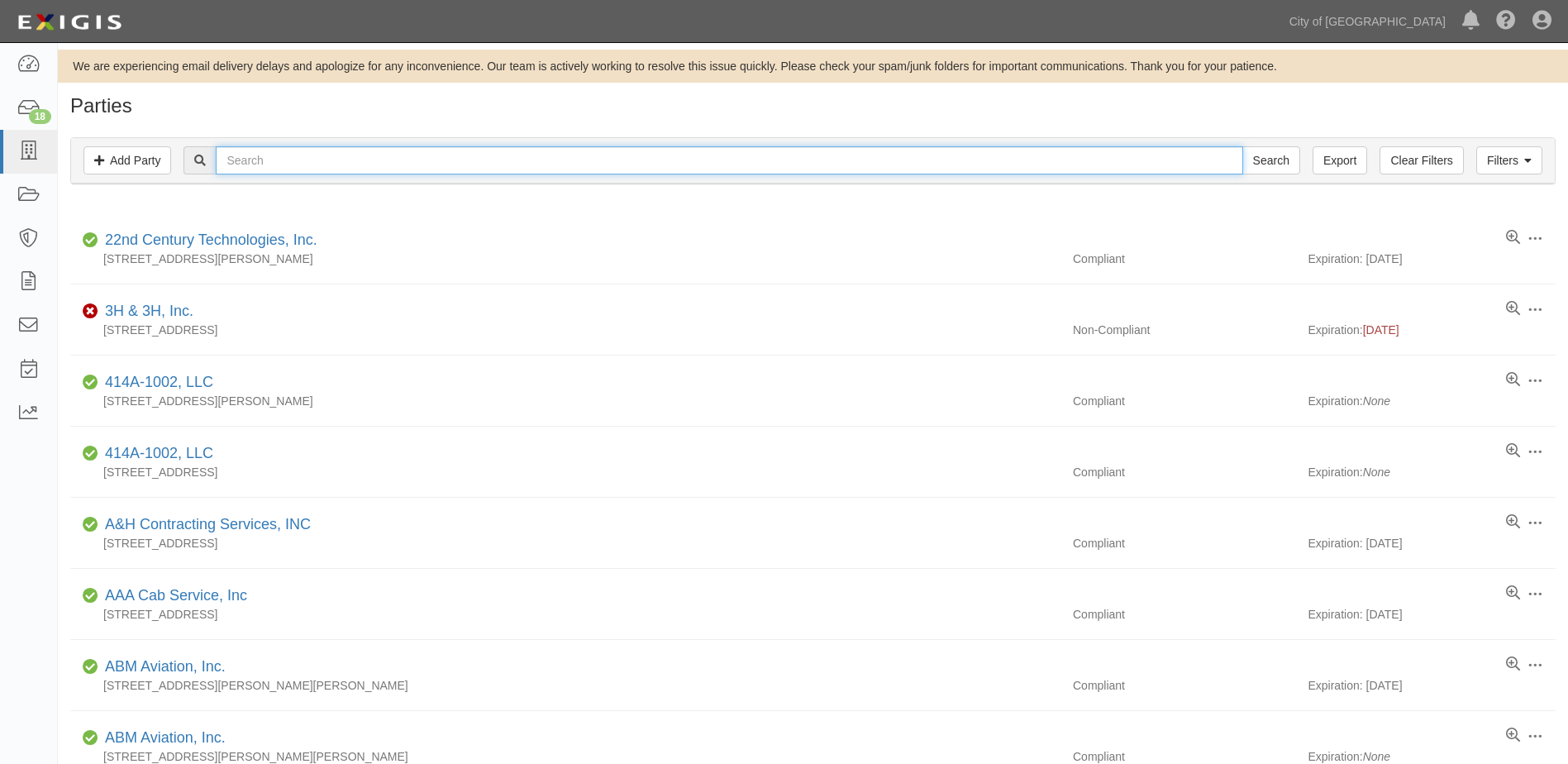
click at [250, 160] on input "text" at bounding box center [729, 161] width 1027 height 28
type input "easirent"
click at [1243, 146] on input "Search" at bounding box center [1272, 161] width 58 height 28
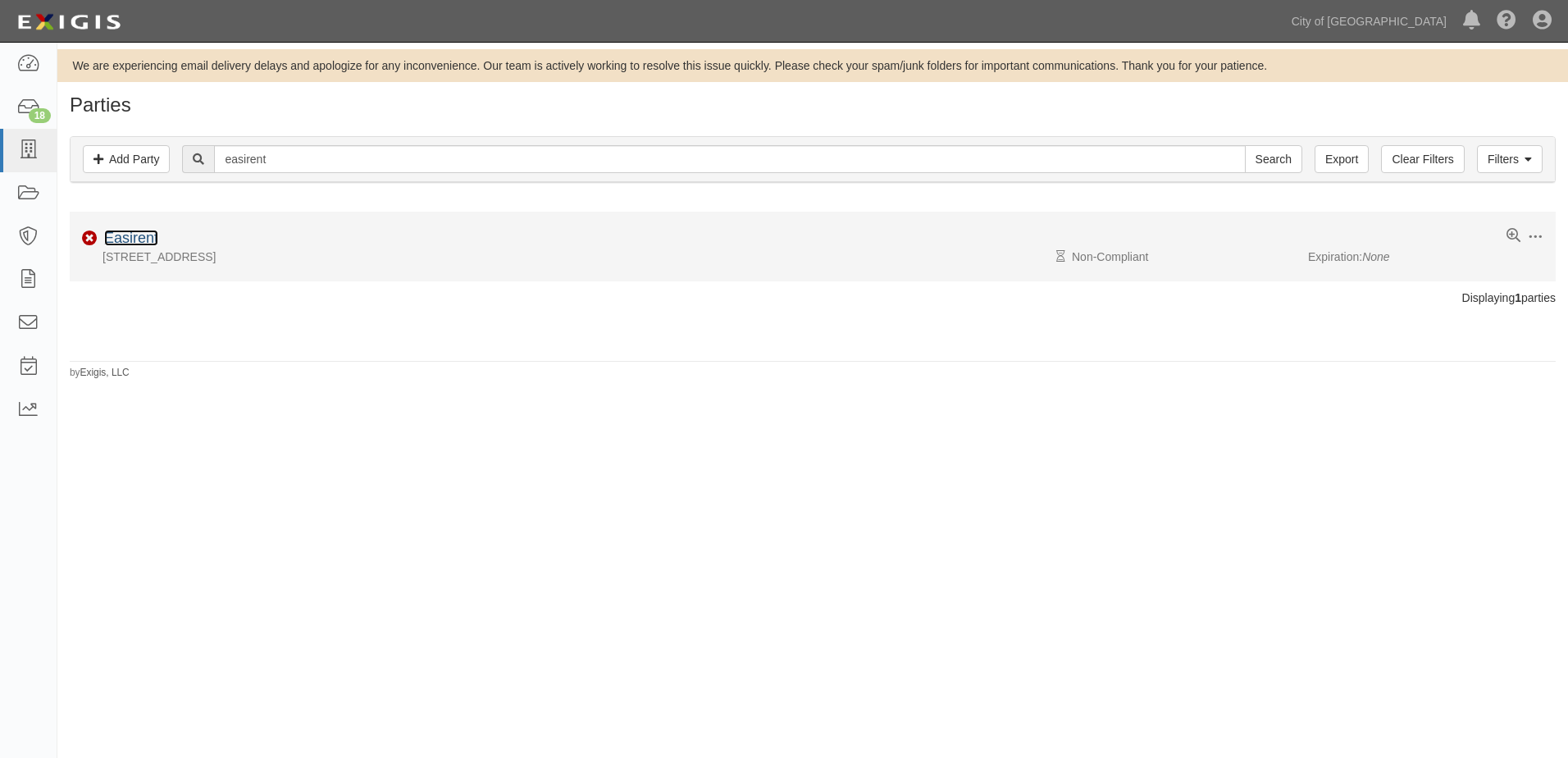
click at [126, 244] on link "Easirent" at bounding box center [131, 237] width 54 height 17
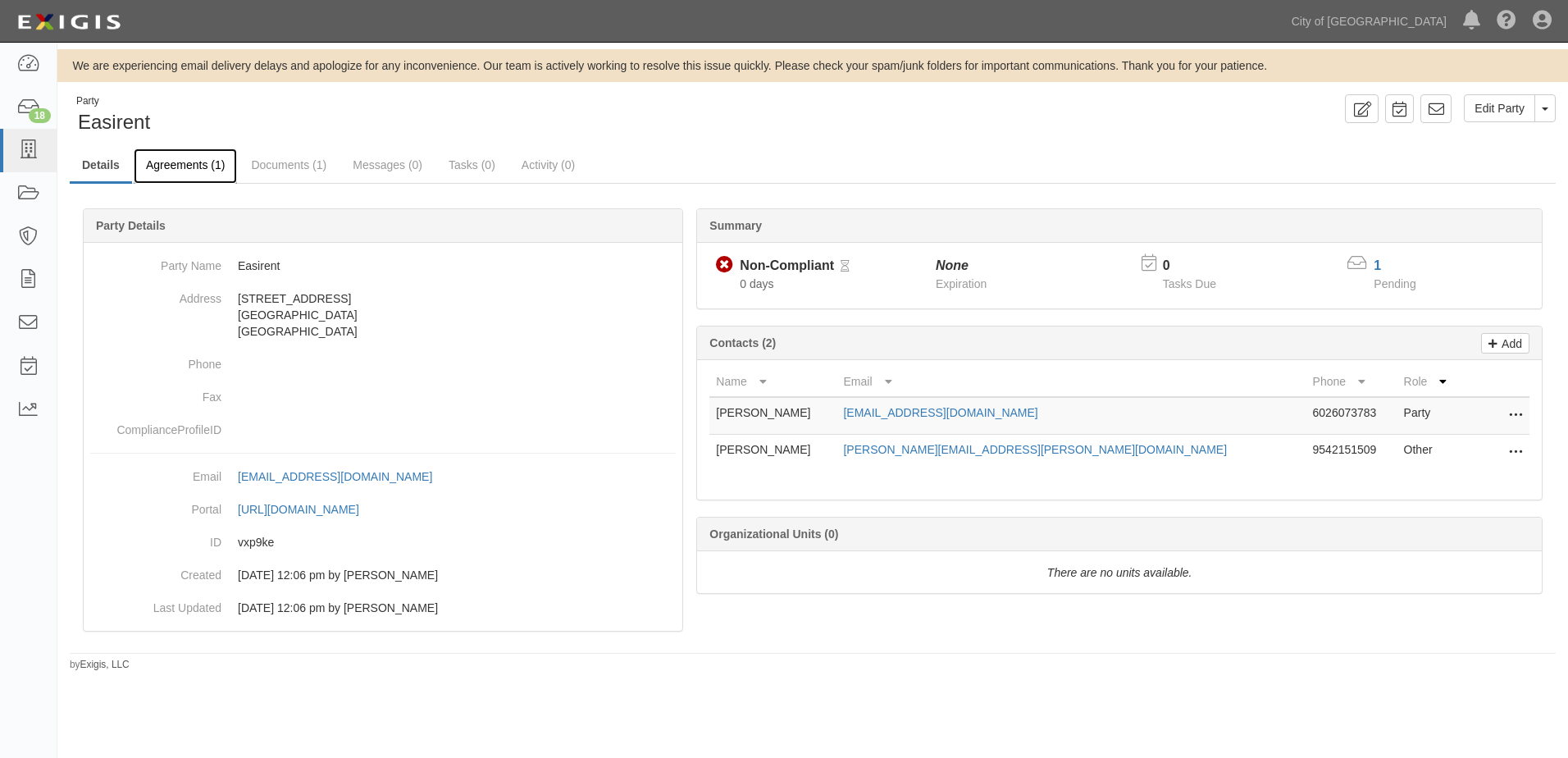
click at [186, 171] on link "Agreements (1)" at bounding box center [186, 166] width 103 height 35
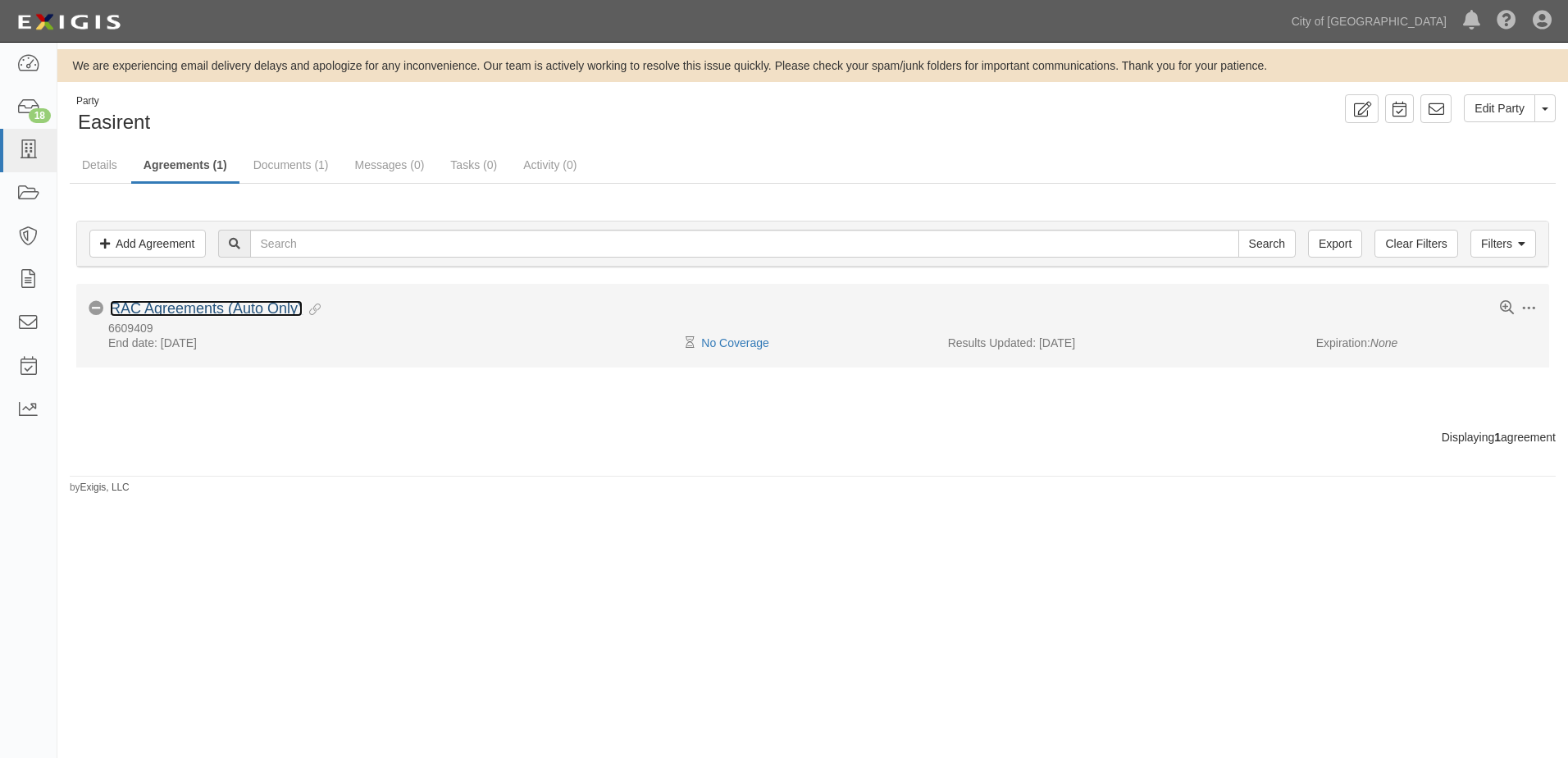
click at [181, 301] on link "RAC Agreements (Auto Only)" at bounding box center [206, 308] width 192 height 17
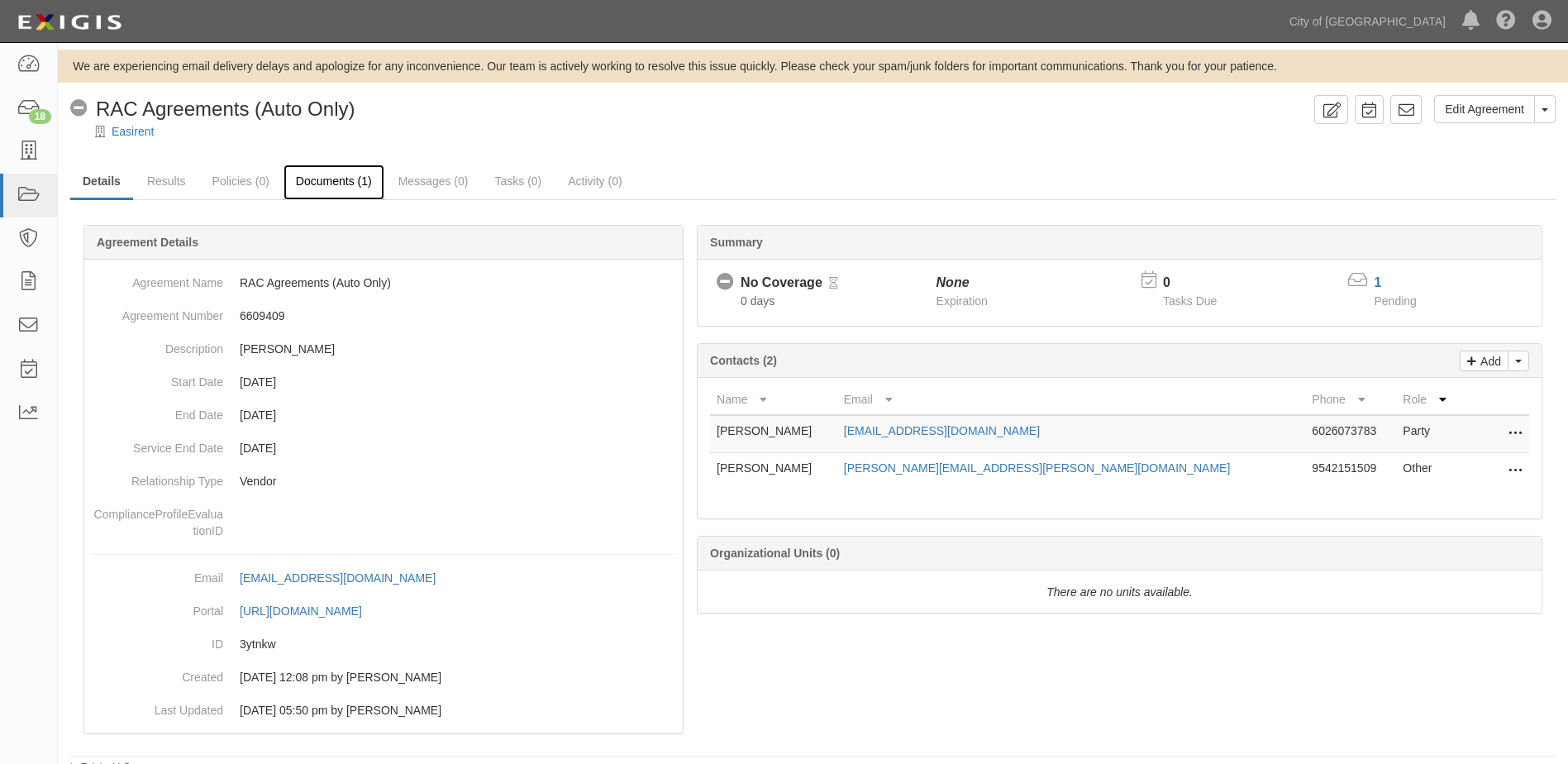
click at [310, 180] on link "Documents (1)" at bounding box center [333, 183] width 101 height 35
